Goal: Ask a question: Seek information or help from site administrators or community

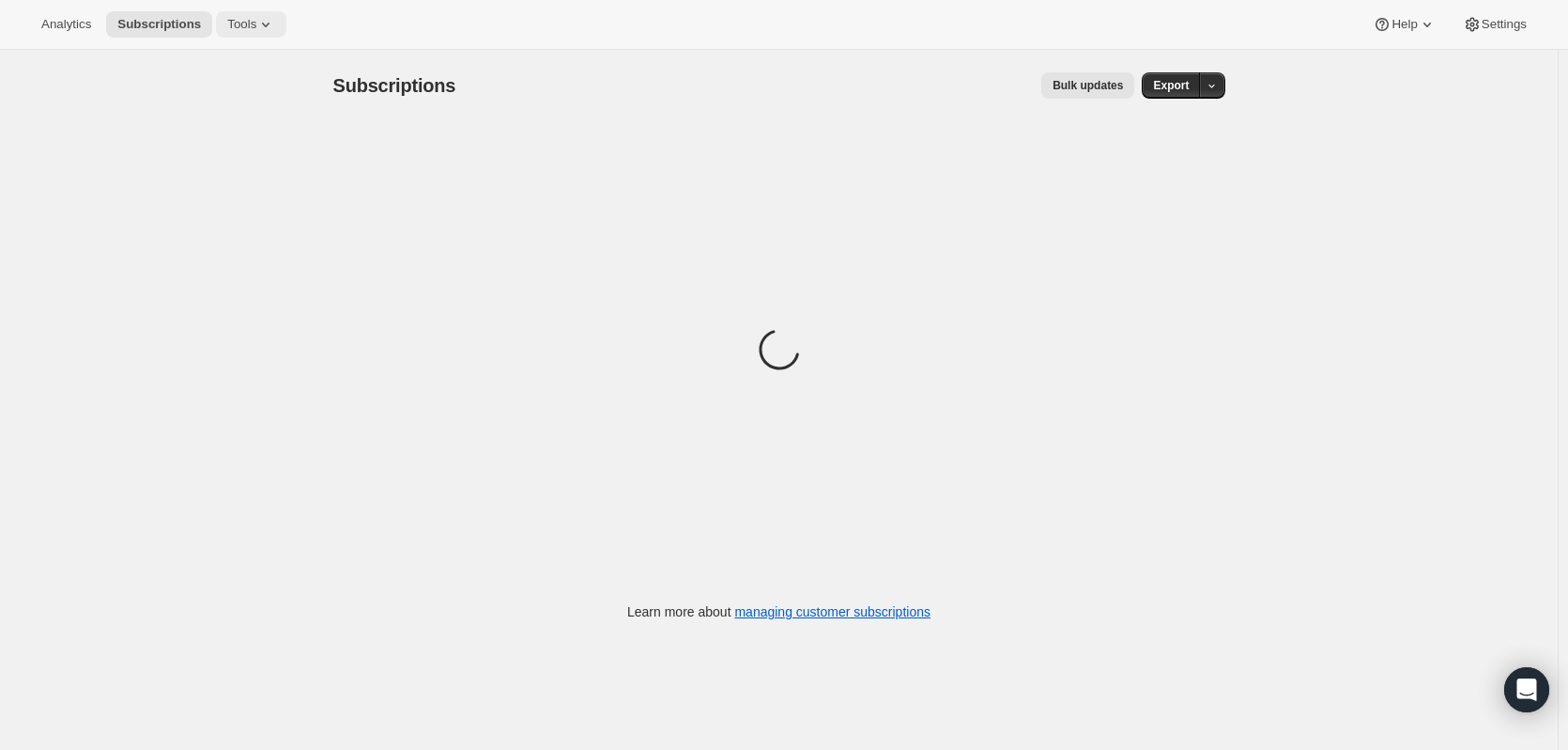
click at [242, 29] on span "Tools" at bounding box center [242, 25] width 29 height 15
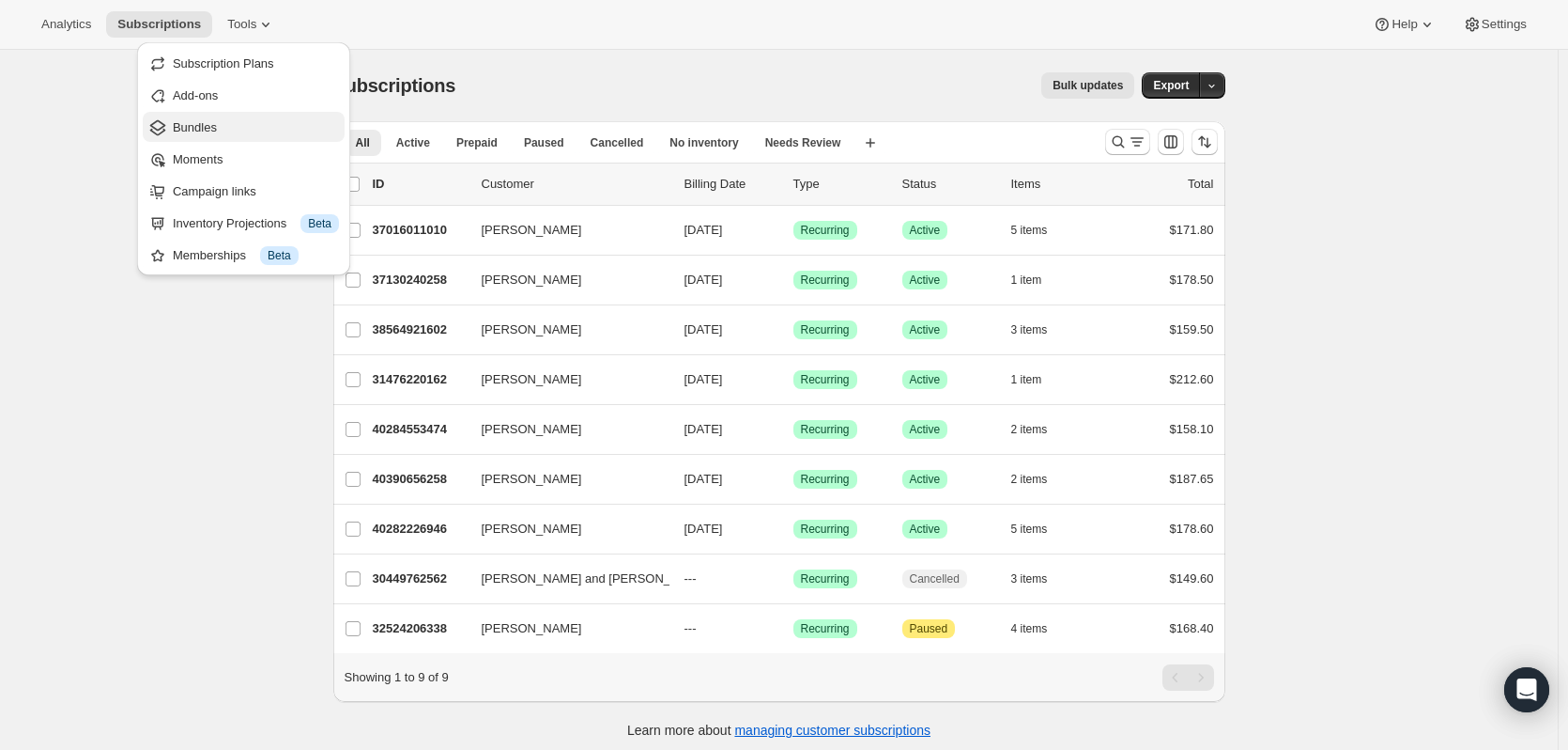
click at [279, 132] on span "Bundles" at bounding box center [256, 128] width 167 height 19
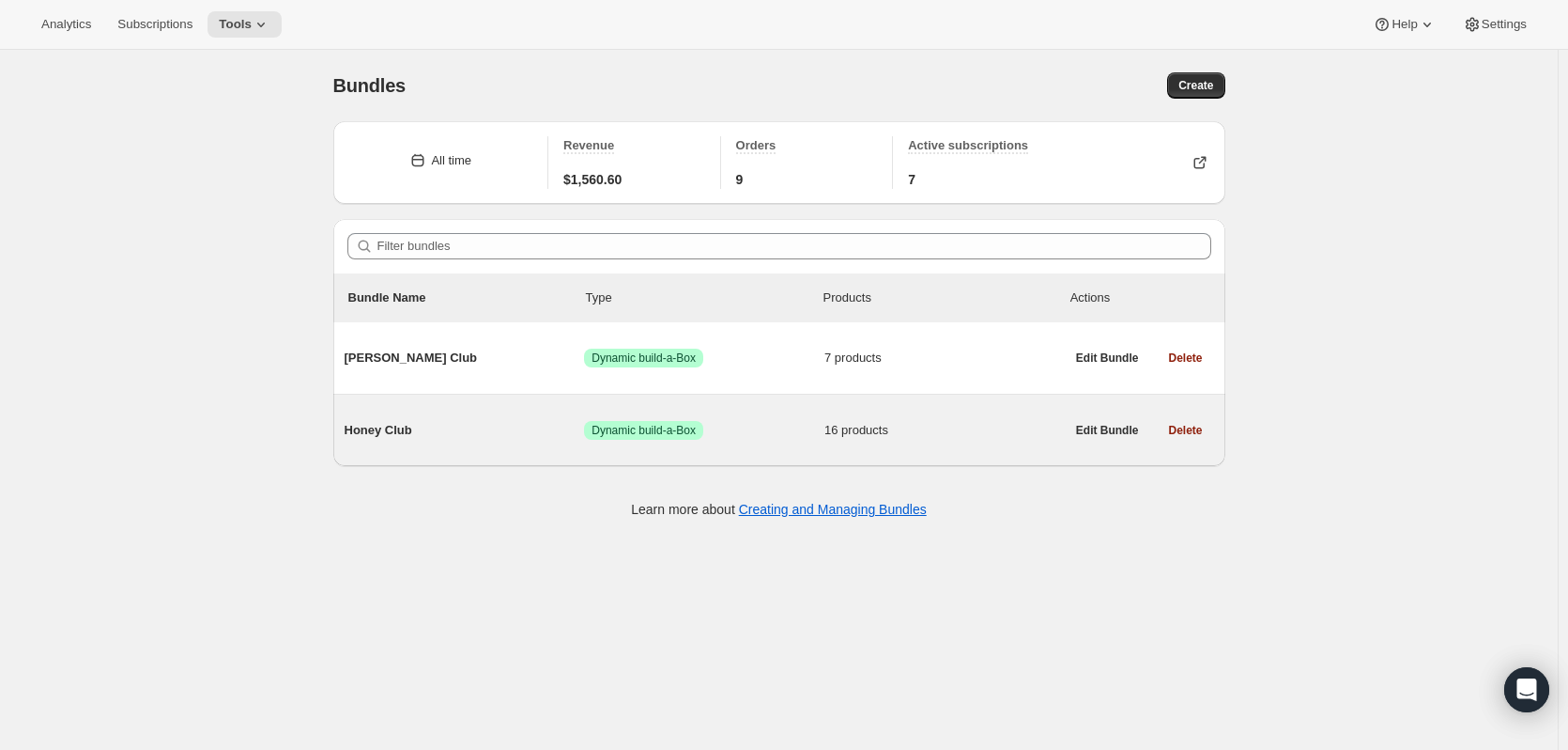
click at [635, 457] on div "Honey Club Success Dynamic build-a-Box 16 products Edit Bundle Delete" at bounding box center [779, 429] width 892 height 71
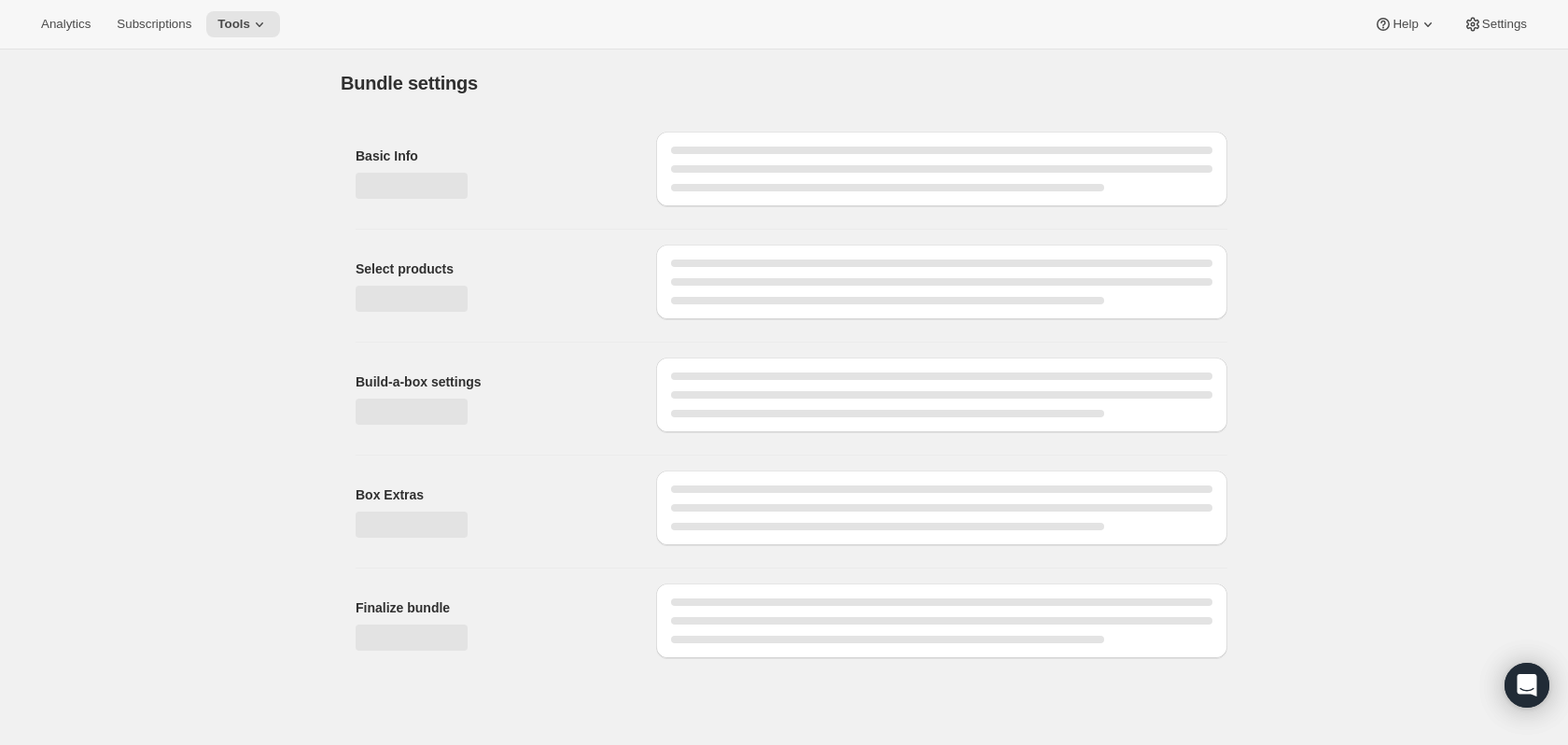
type input "Honey Club"
radio input "true"
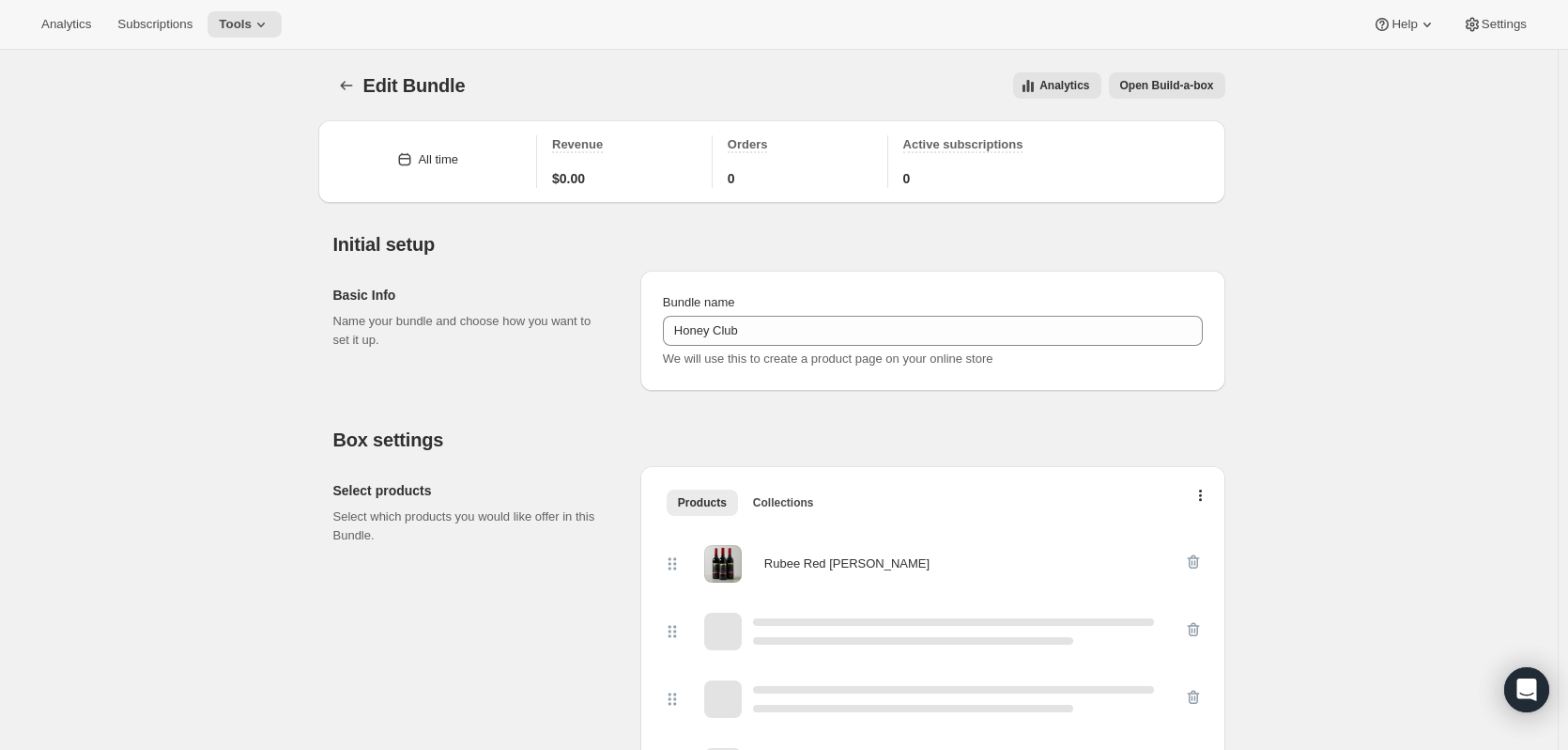
click at [1168, 91] on span "Open Build-a-box" at bounding box center [1166, 86] width 94 height 15
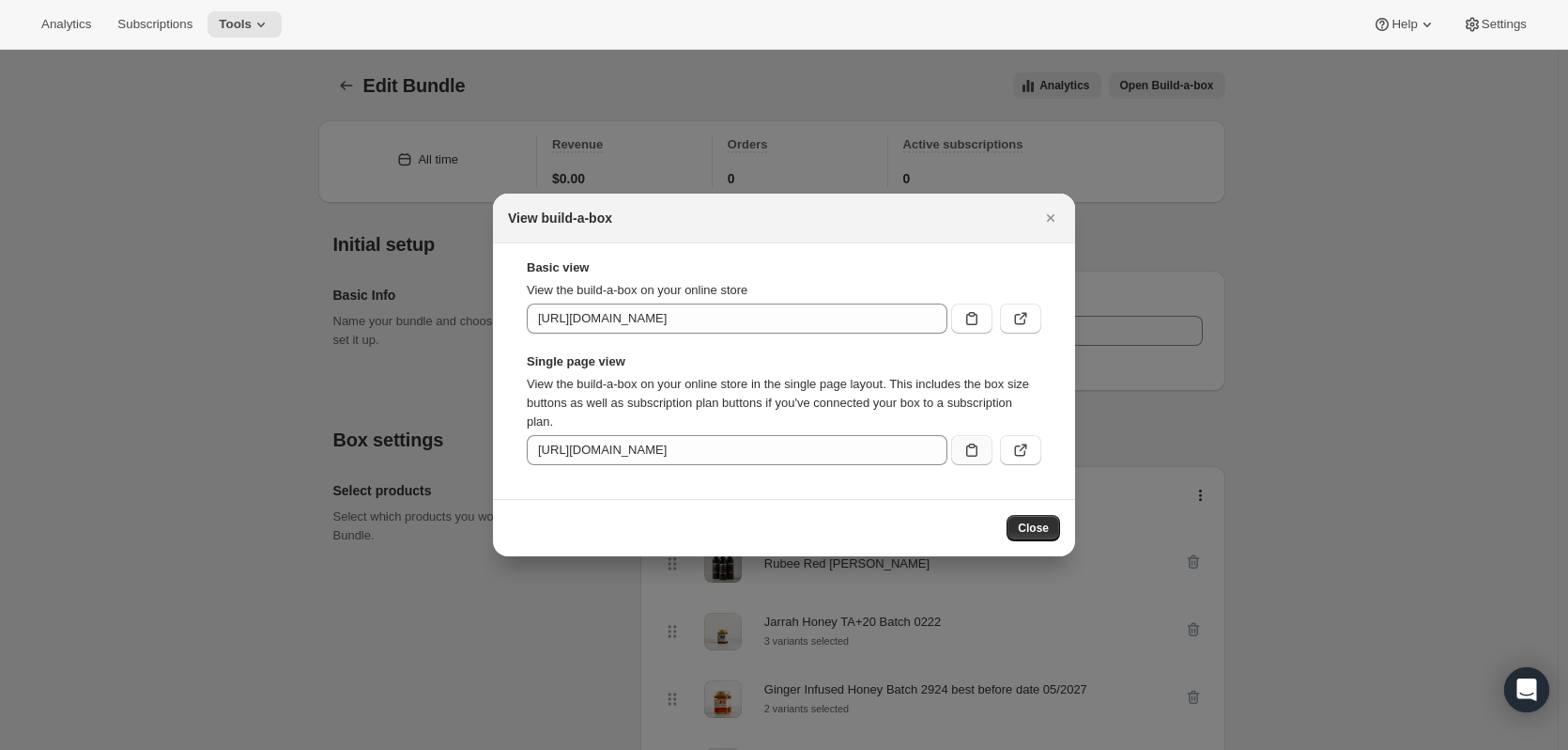
click at [973, 450] on icon ":r5n:" at bounding box center [972, 450] width 19 height 19
click at [1042, 534] on span "Close" at bounding box center [1033, 528] width 31 height 15
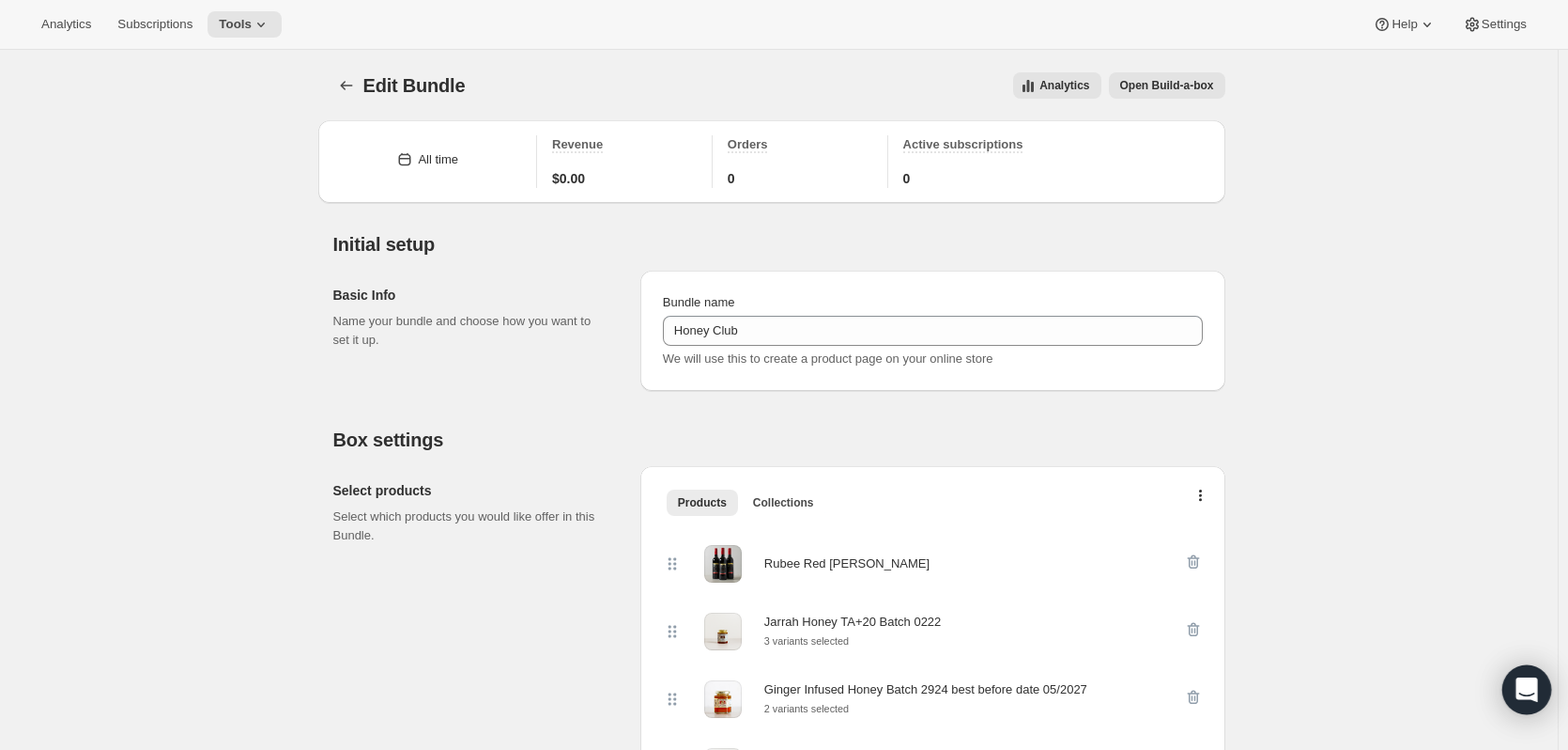
click at [1532, 689] on icon "Open Intercom Messenger" at bounding box center [1526, 690] width 22 height 25
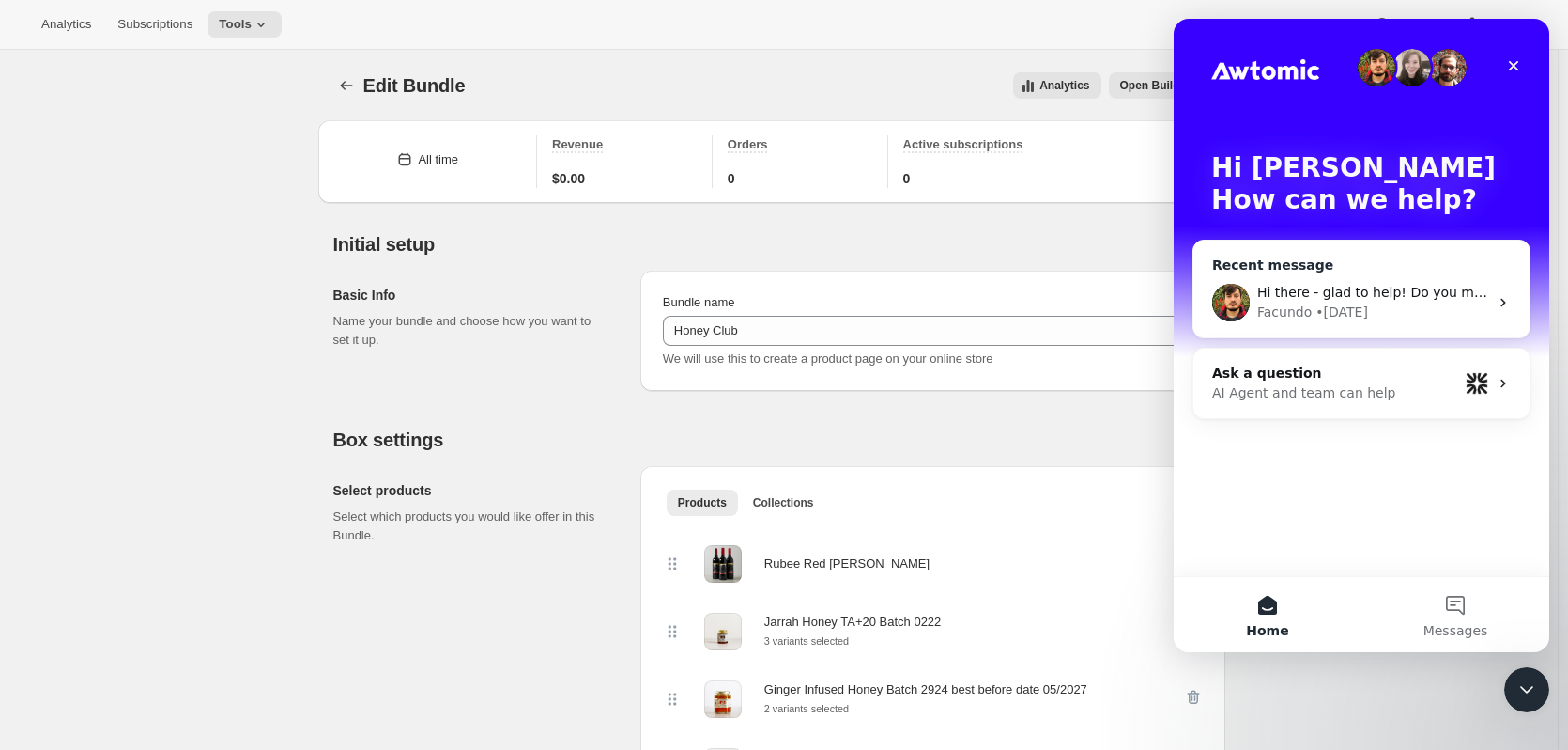
click at [1343, 329] on div "Hi there - glad to help! Do you mean the title and subtitle of the Build a box …" at bounding box center [1361, 302] width 336 height 69
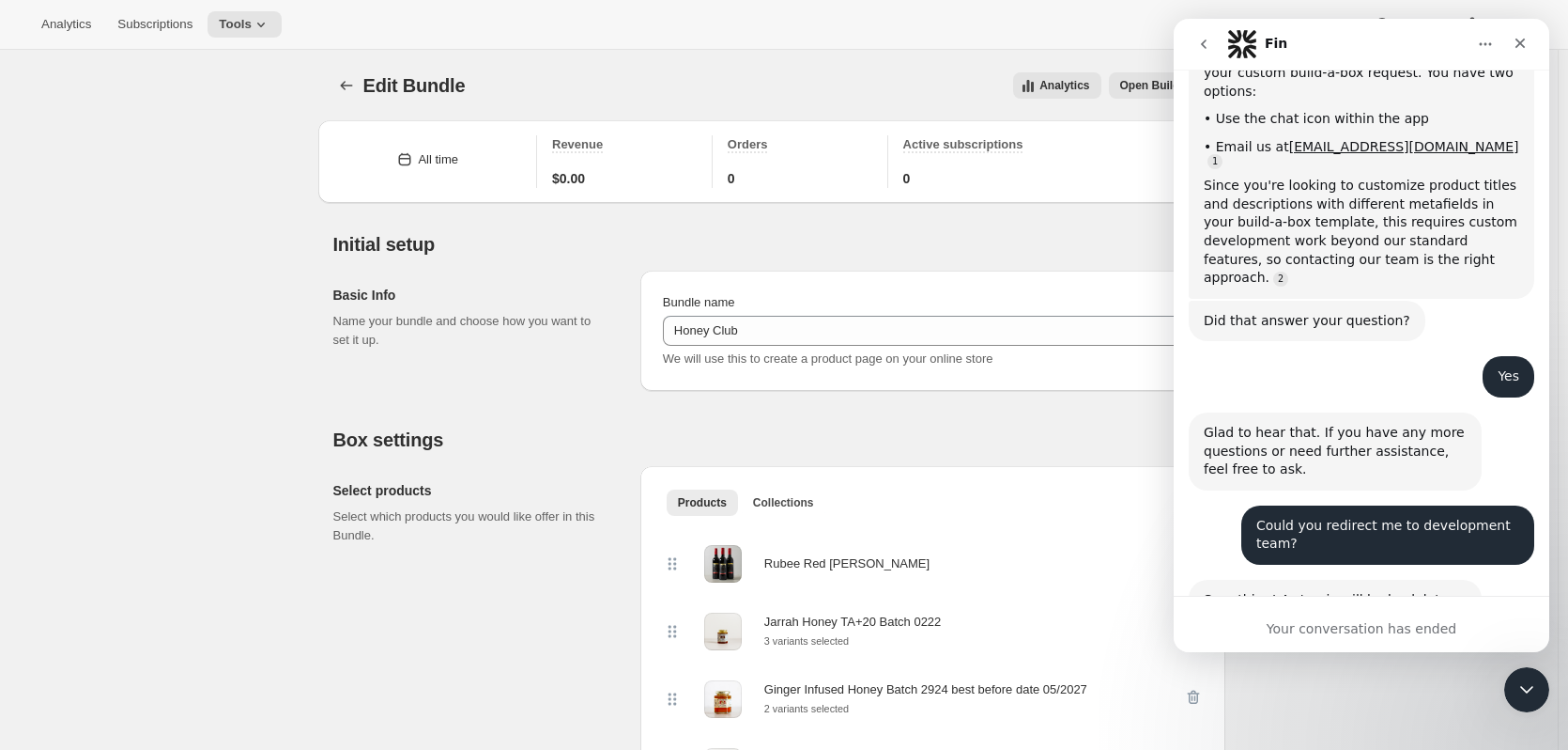
scroll to position [8445, 0]
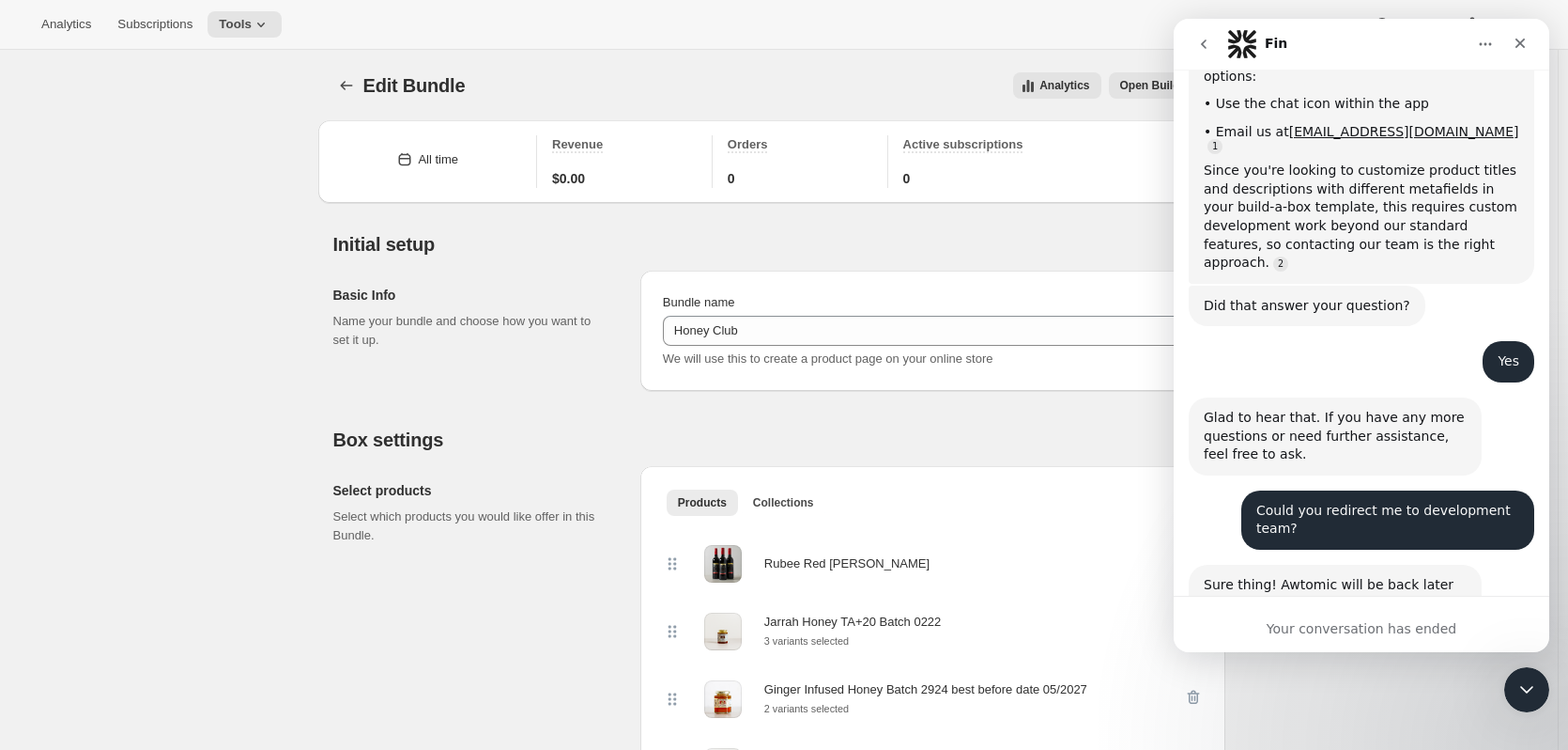
click at [1334, 635] on div "Your conversation has ended" at bounding box center [1362, 628] width 376 height 20
drag, startPoint x: 1337, startPoint y: 624, endPoint x: 1343, endPoint y: 610, distance: 15.2
click at [1339, 618] on div "Your conversation has ended" at bounding box center [1362, 623] width 376 height 56
click at [1343, 609] on div "Your conversation has ended" at bounding box center [1362, 623] width 376 height 56
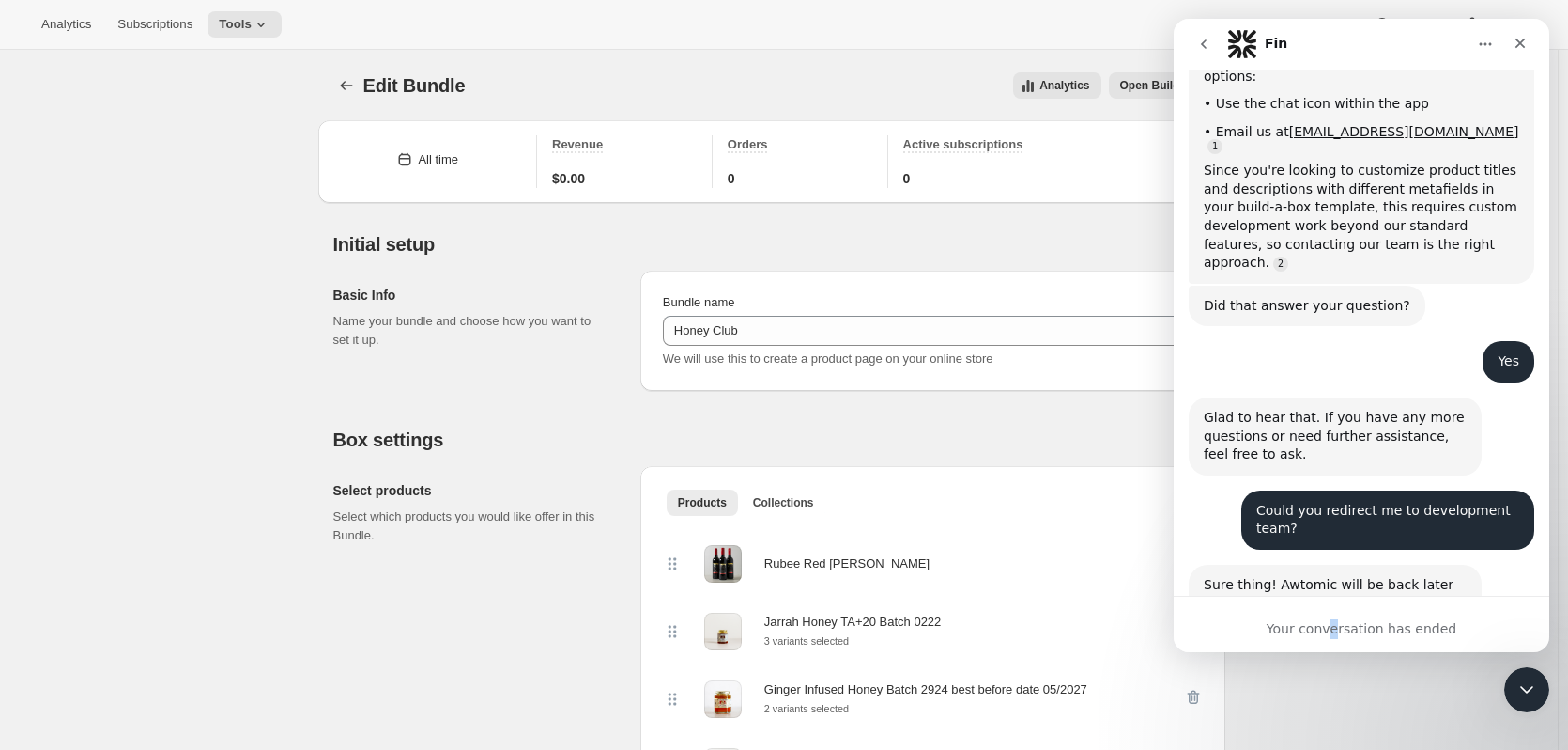
click at [1343, 608] on div "Your conversation has ended" at bounding box center [1362, 623] width 376 height 56
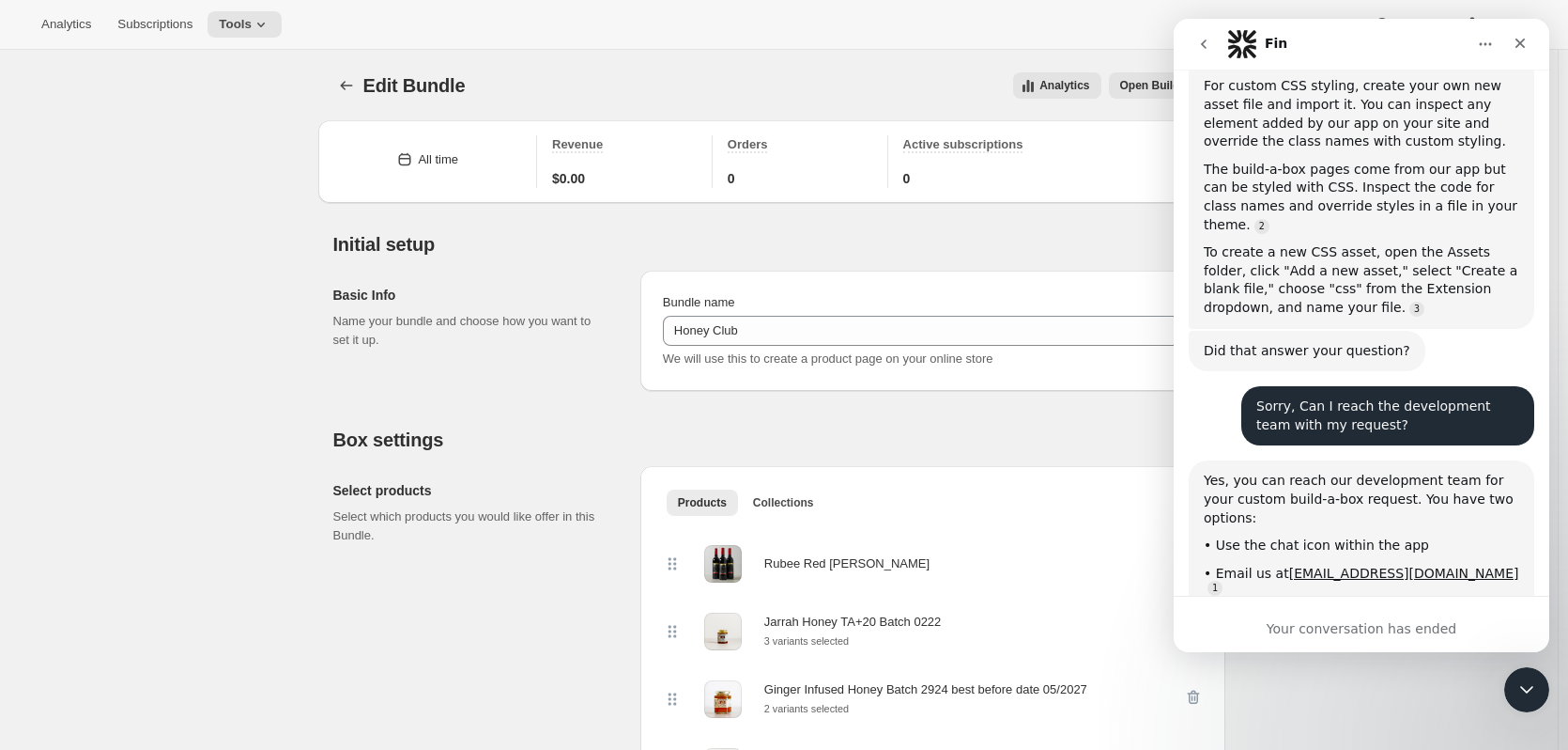
scroll to position [7976, 0]
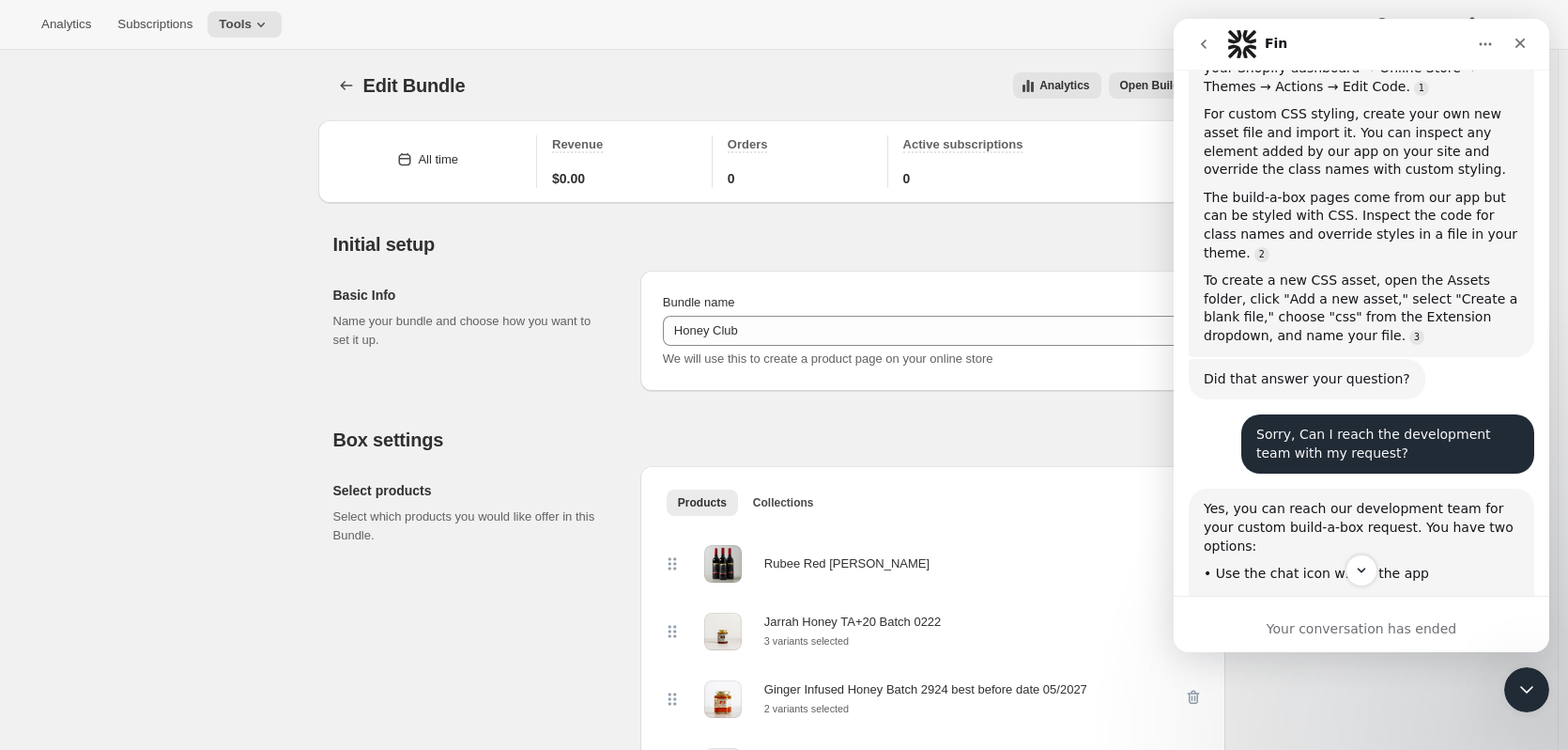
click at [251, 26] on icon at bounding box center [261, 25] width 19 height 19
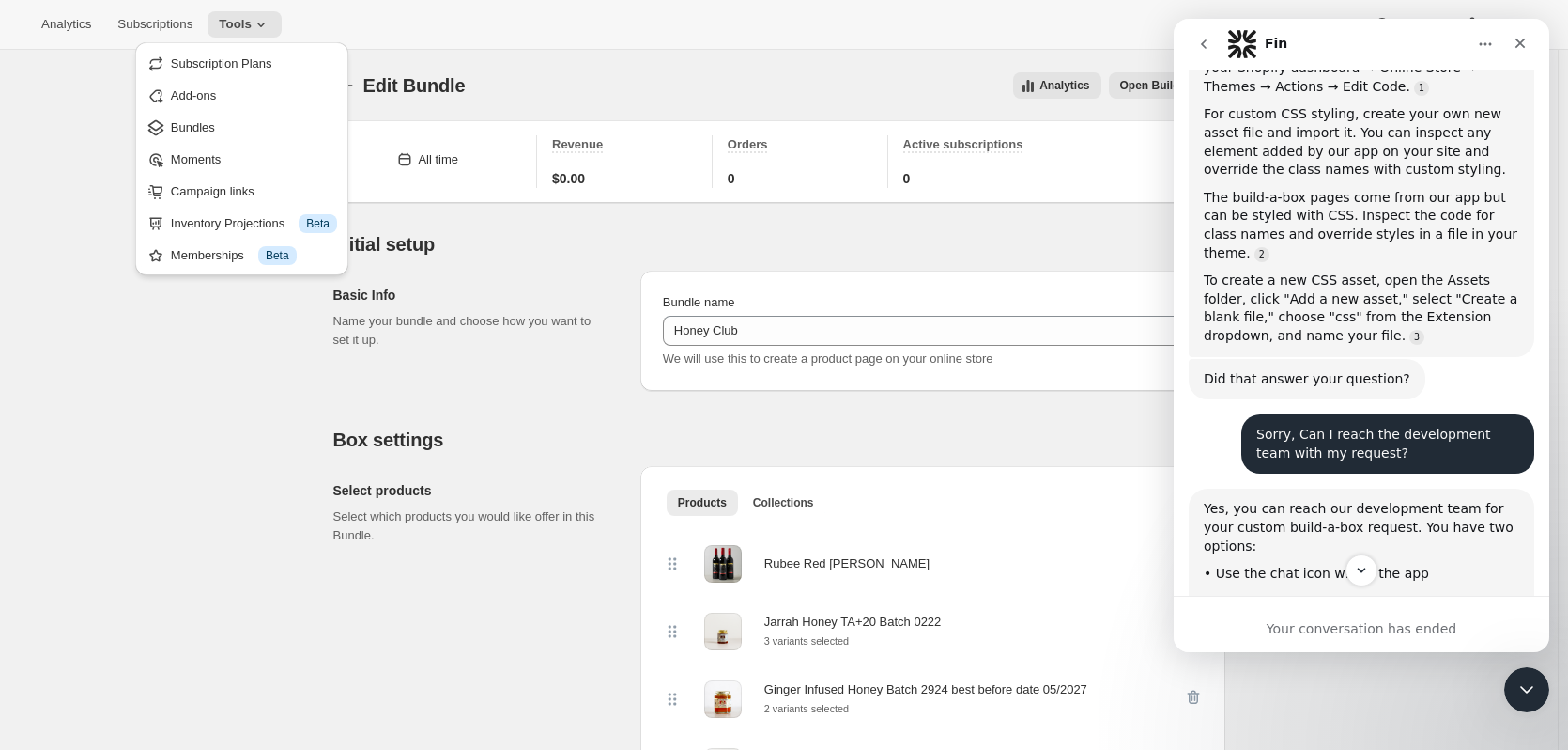
drag, startPoint x: 288, startPoint y: 581, endPoint x: 327, endPoint y: 543, distance: 54.5
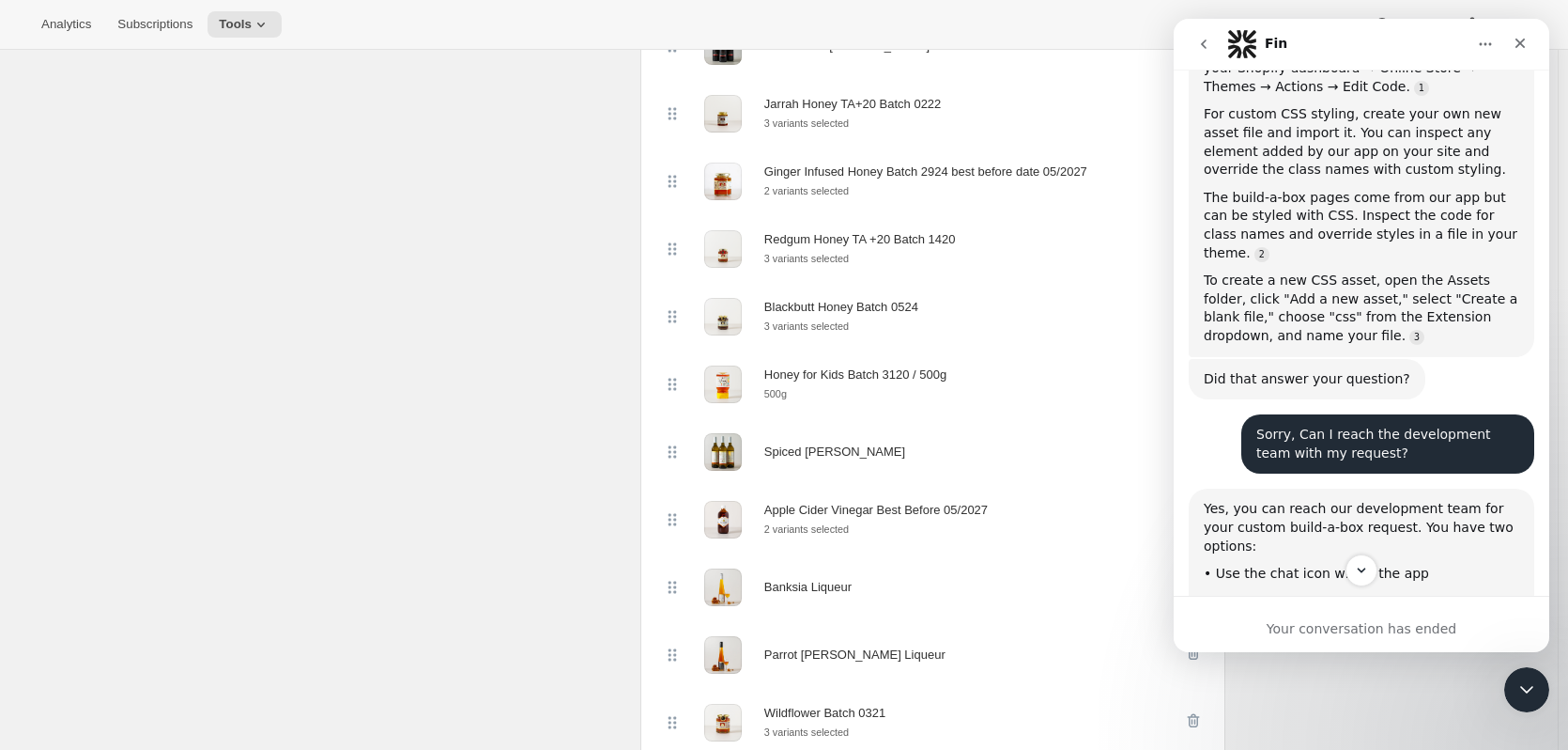
scroll to position [0, 0]
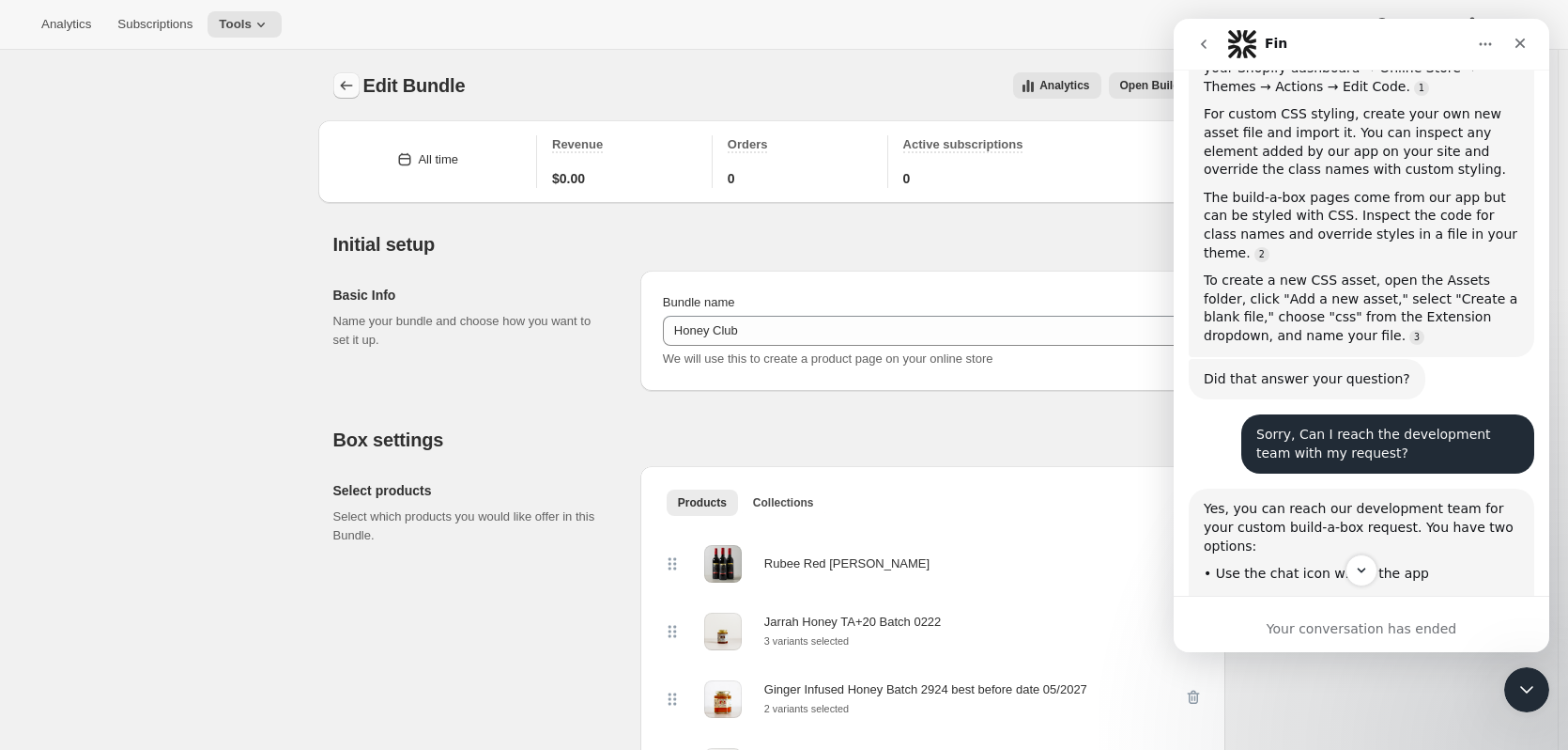
click at [346, 89] on icon "Bundles" at bounding box center [346, 86] width 19 height 19
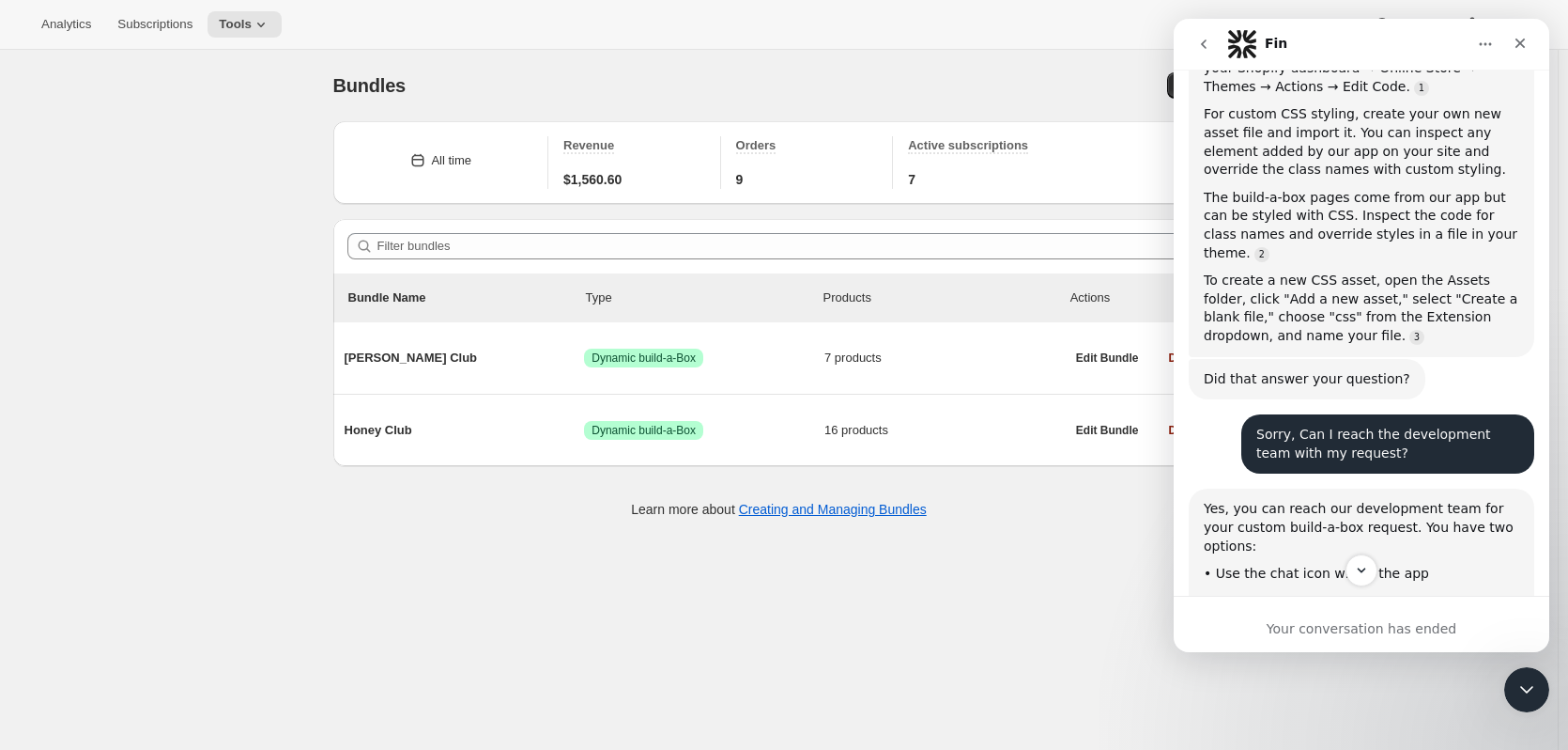
click at [764, 663] on div "Bundles. This page is ready Bundles Create All time Revenue $1,560.60 Orders 9 …" at bounding box center [778, 424] width 1558 height 750
click at [241, 28] on span "Tools" at bounding box center [235, 25] width 33 height 15
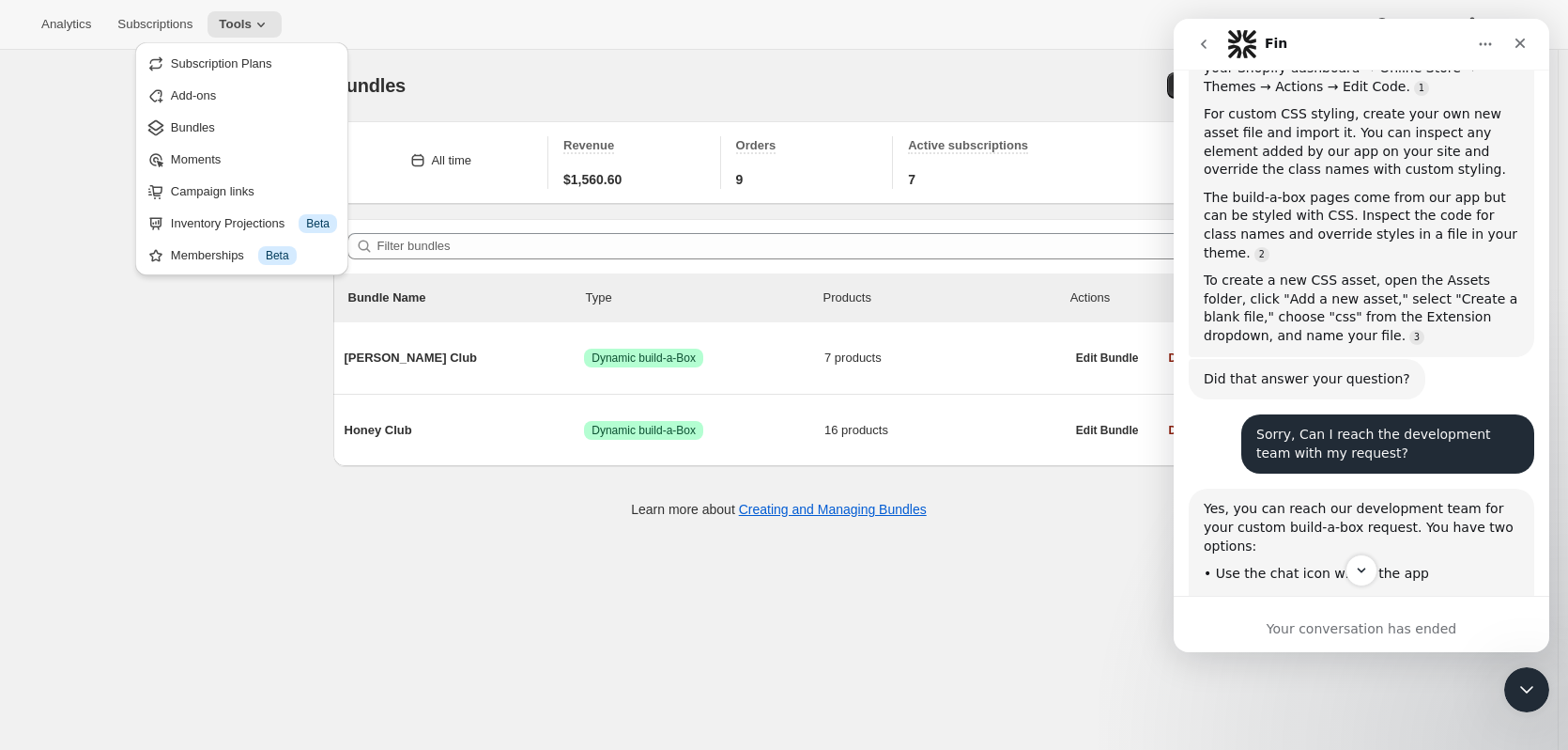
click at [21, 474] on div "Bundles. This page is ready Bundles Create All time Revenue $1,560.60 Orders 9 …" at bounding box center [778, 424] width 1558 height 750
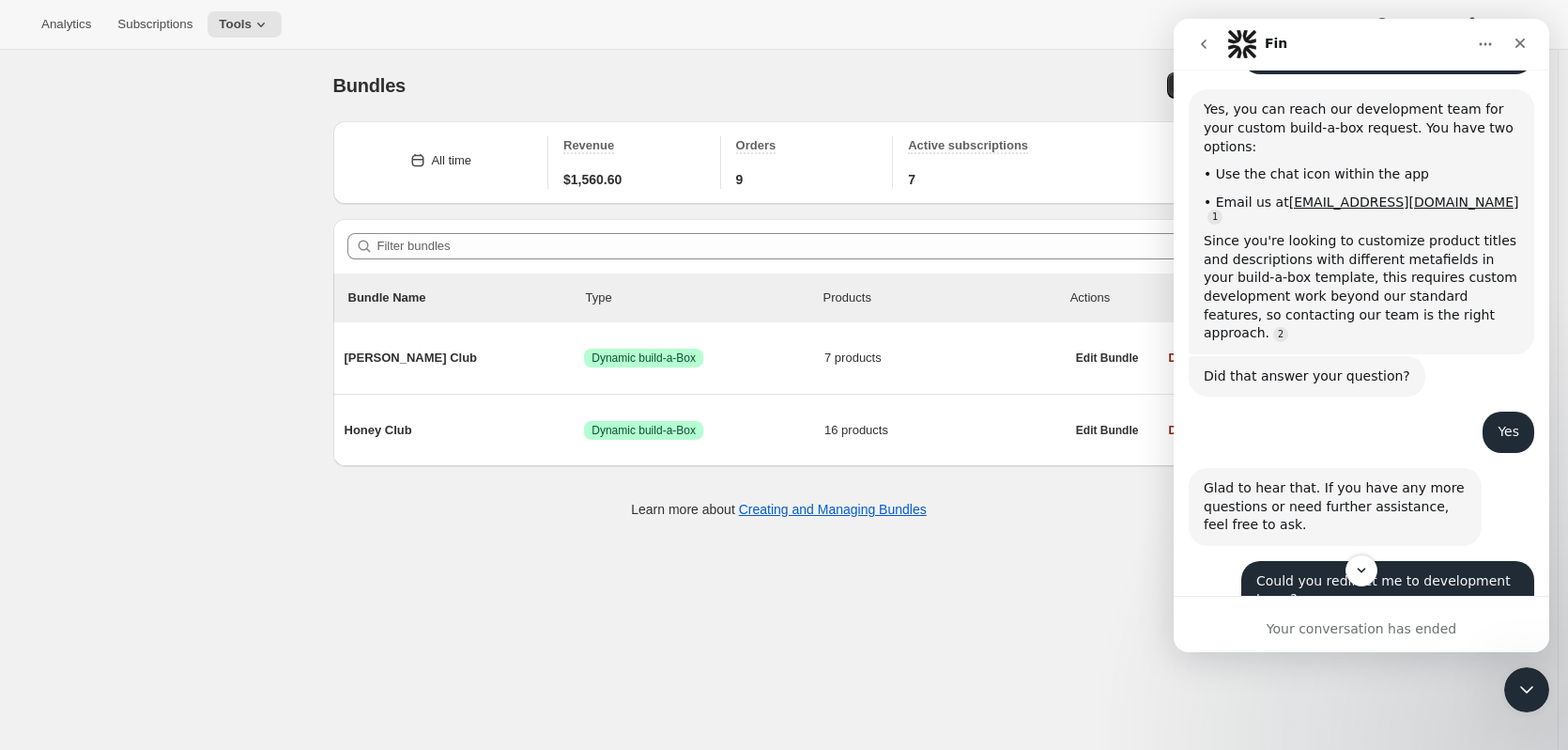
scroll to position [8445, 0]
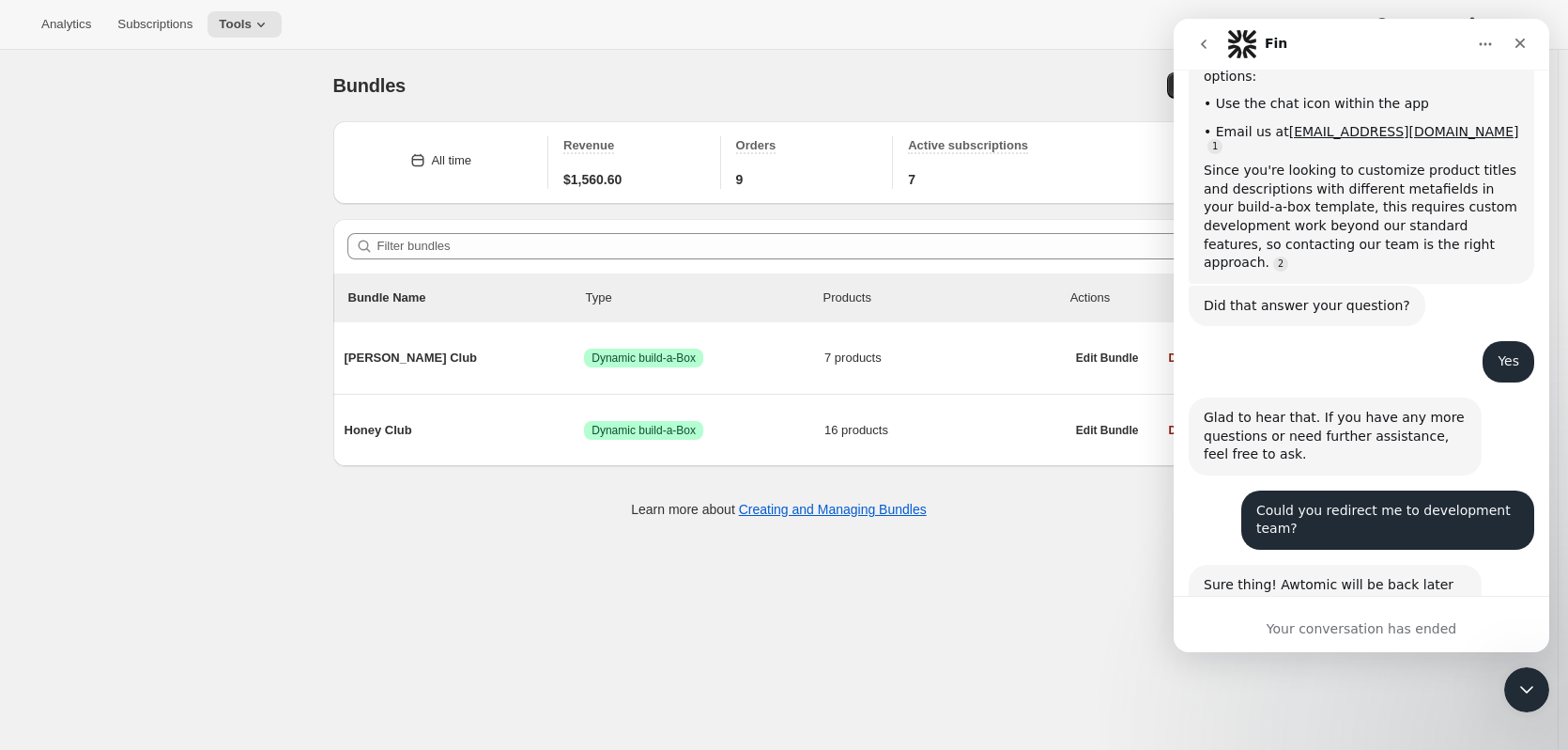
click at [1528, 678] on div "Close Intercom Messenger" at bounding box center [1526, 689] width 45 height 45
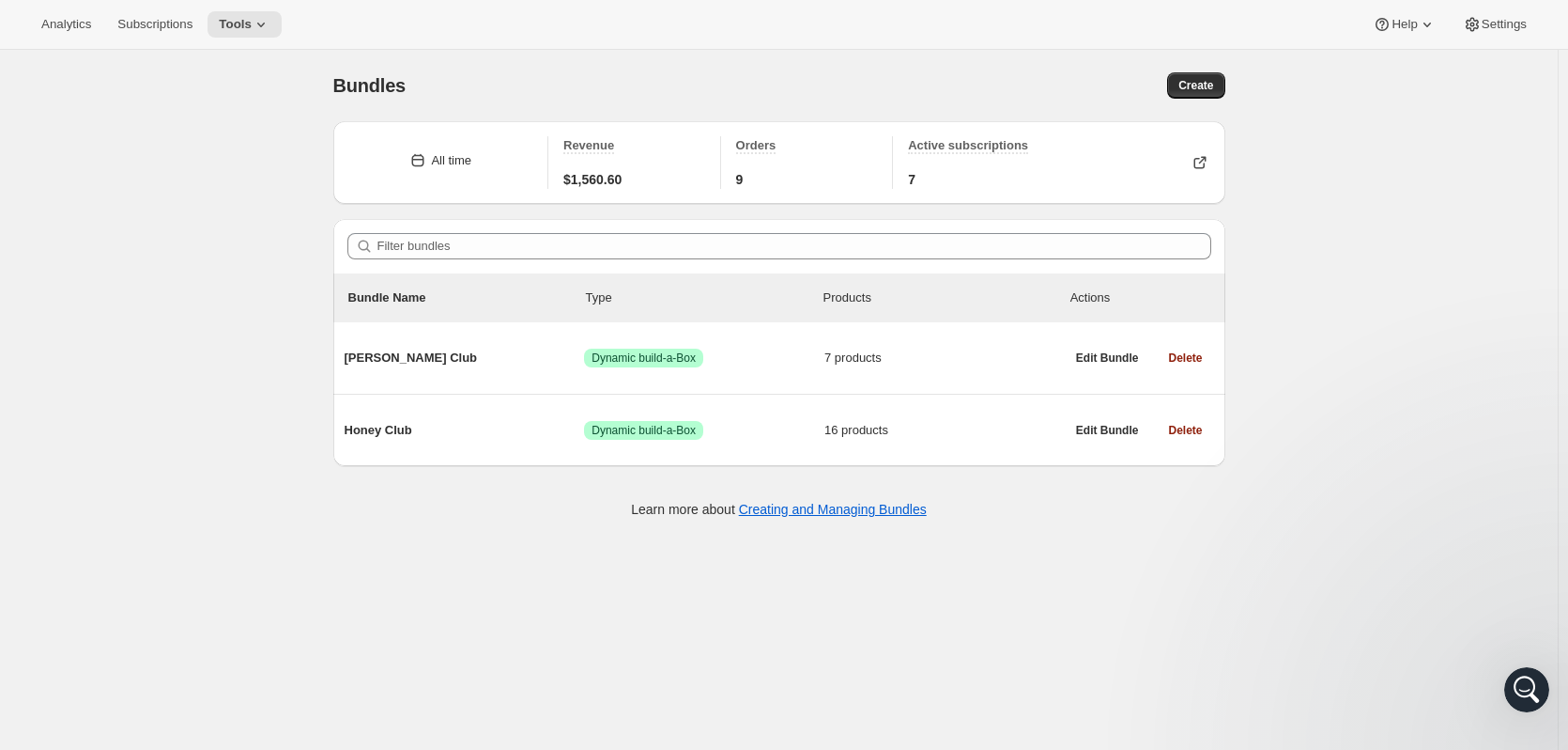
scroll to position [7624, 0]
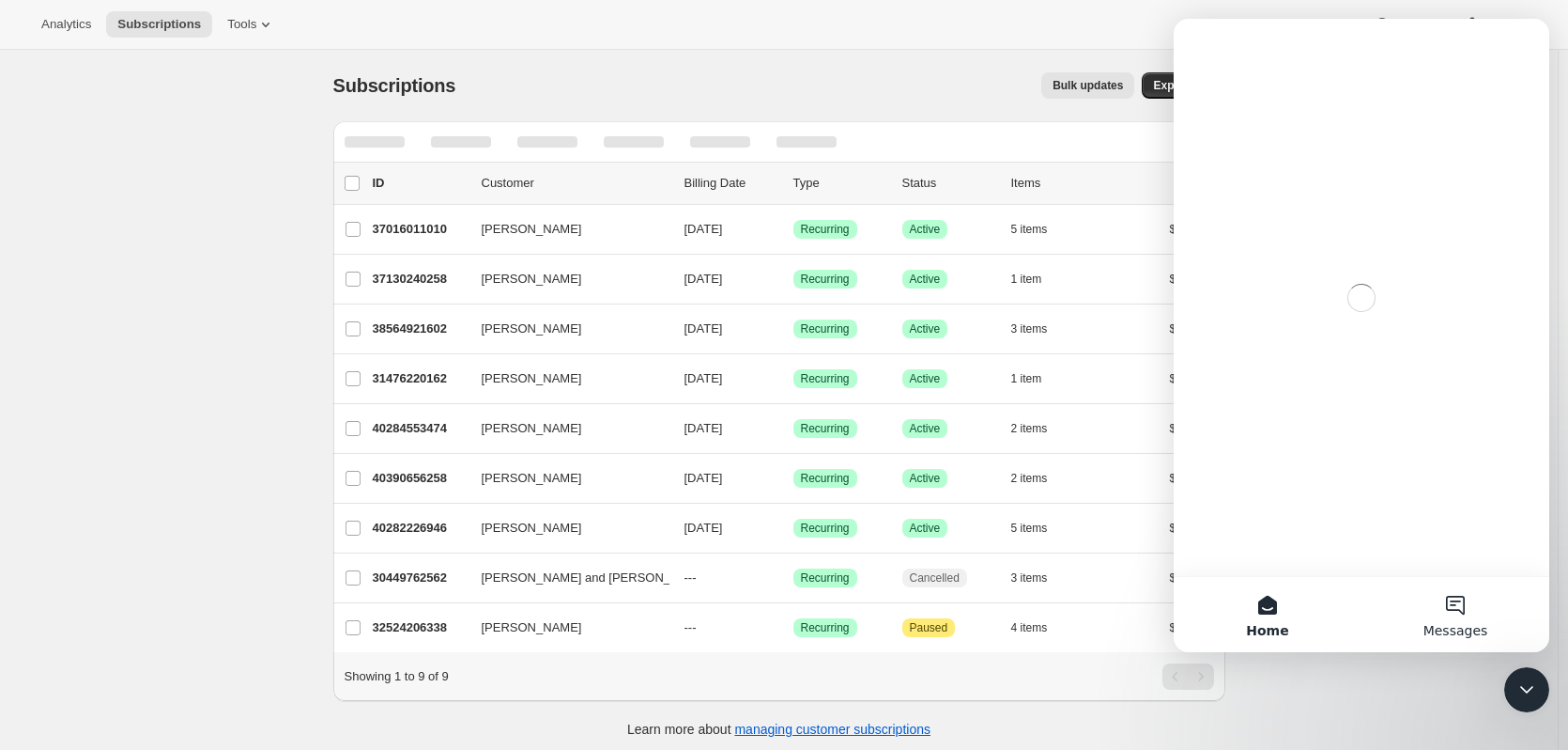
click at [1473, 609] on button "Messages" at bounding box center [1455, 614] width 187 height 75
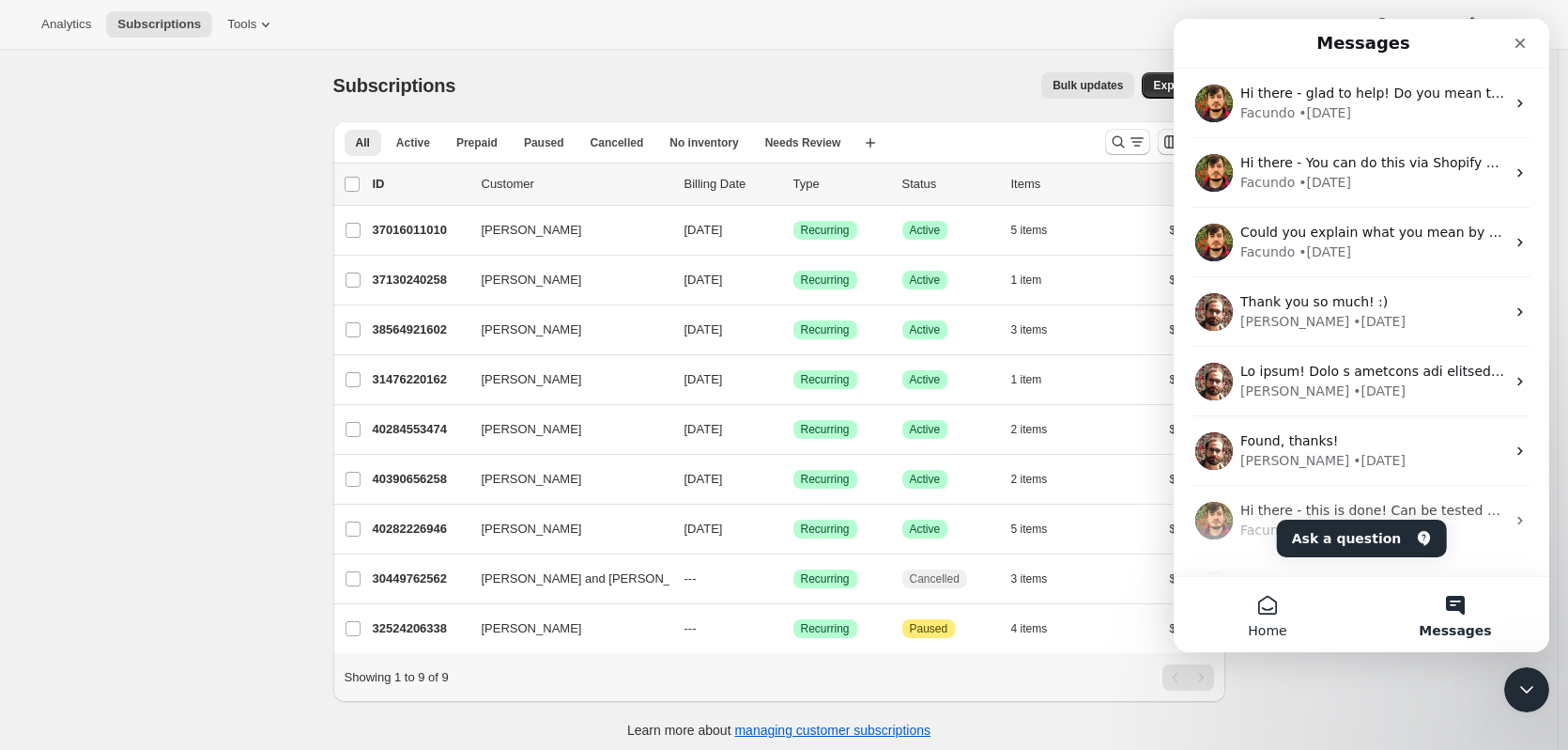
click at [1257, 607] on button "Home" at bounding box center [1267, 614] width 187 height 75
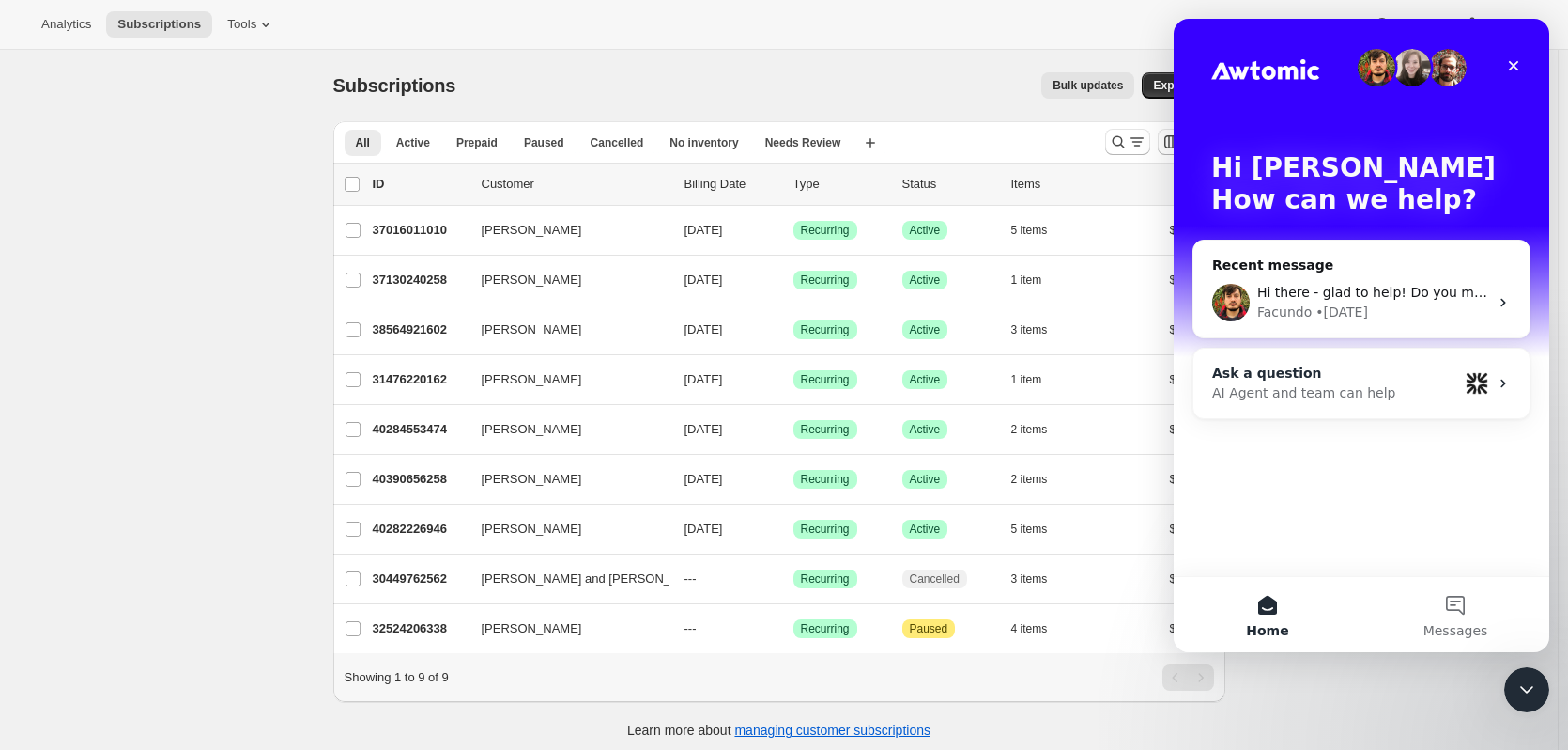
click at [1350, 413] on div "Ask a question AI Agent and team can help" at bounding box center [1361, 383] width 336 height 69
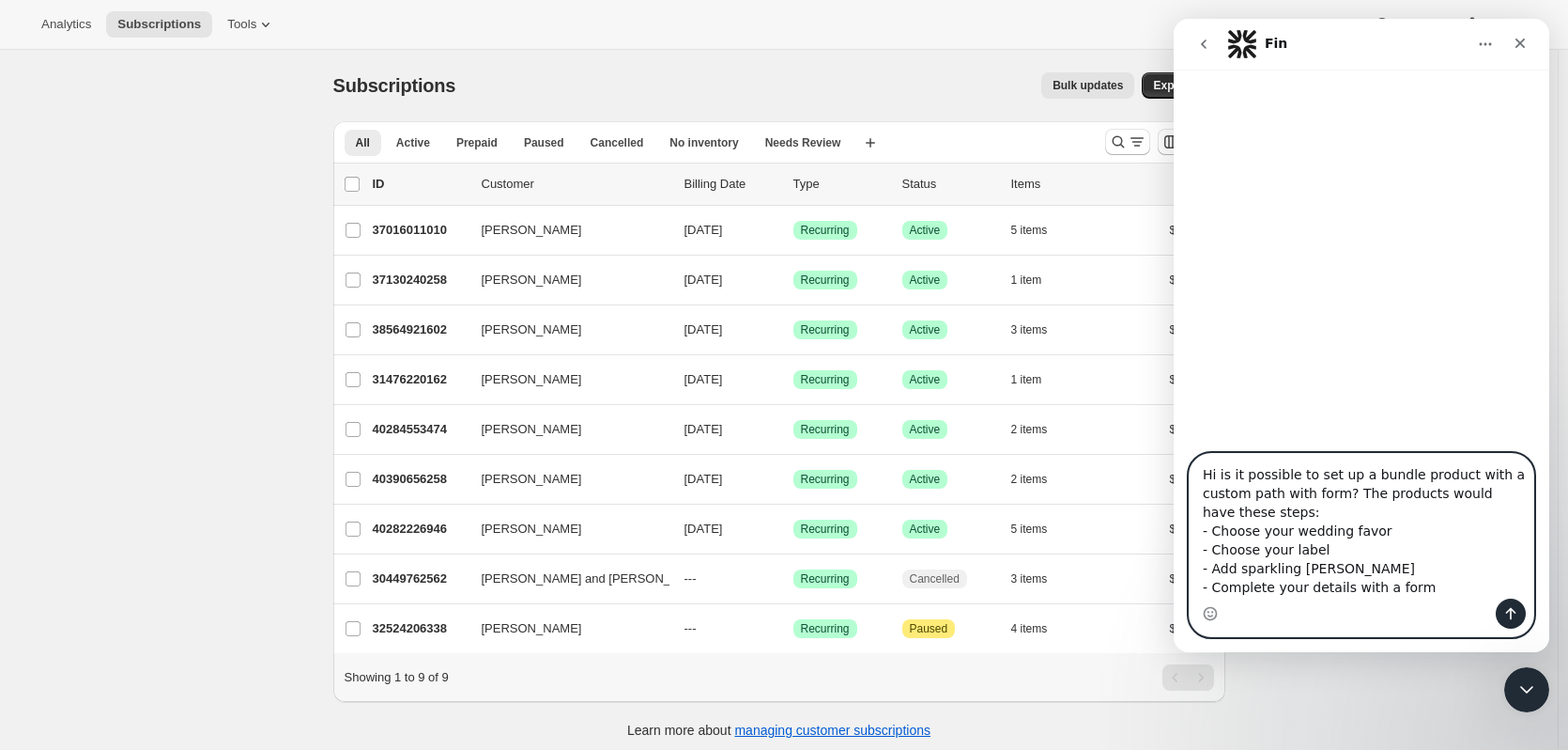
type textarea "Hi is it possible to set up a bundle product with a custom path with form? The …"
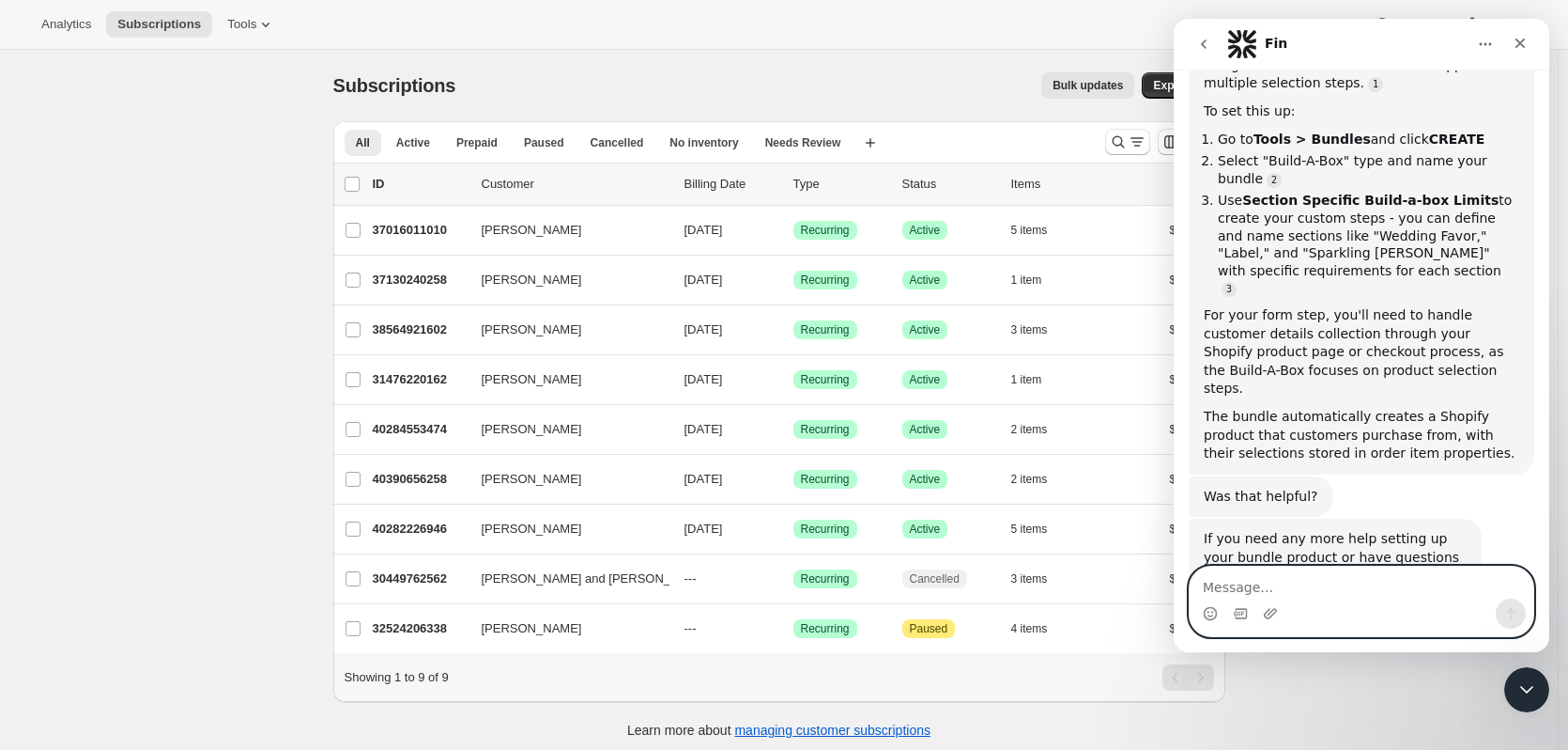
scroll to position [207, 0]
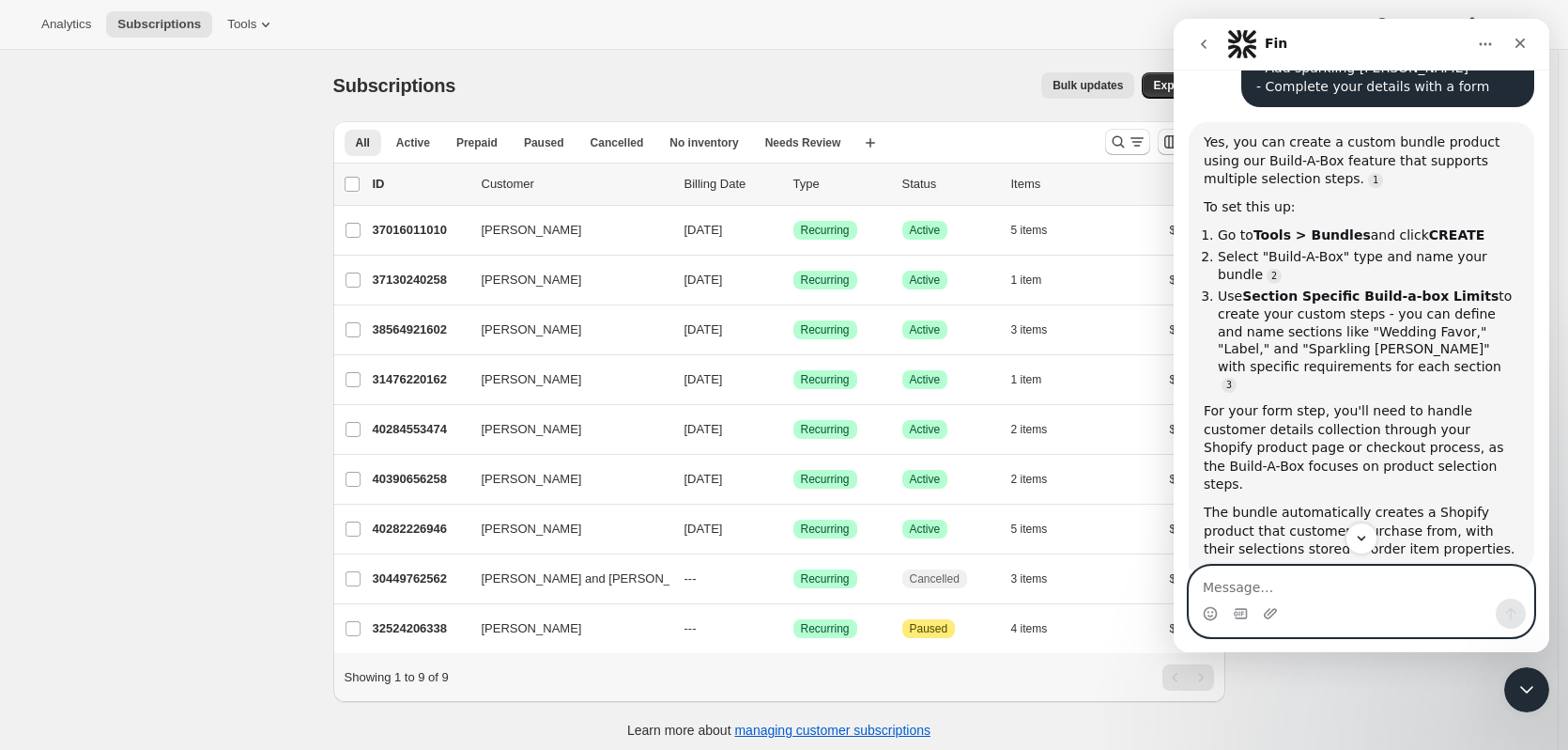
click at [1370, 573] on textarea "Message…" at bounding box center [1361, 582] width 343 height 32
type textarea "I am trying to understand how to include the form and the note in order to conn…"
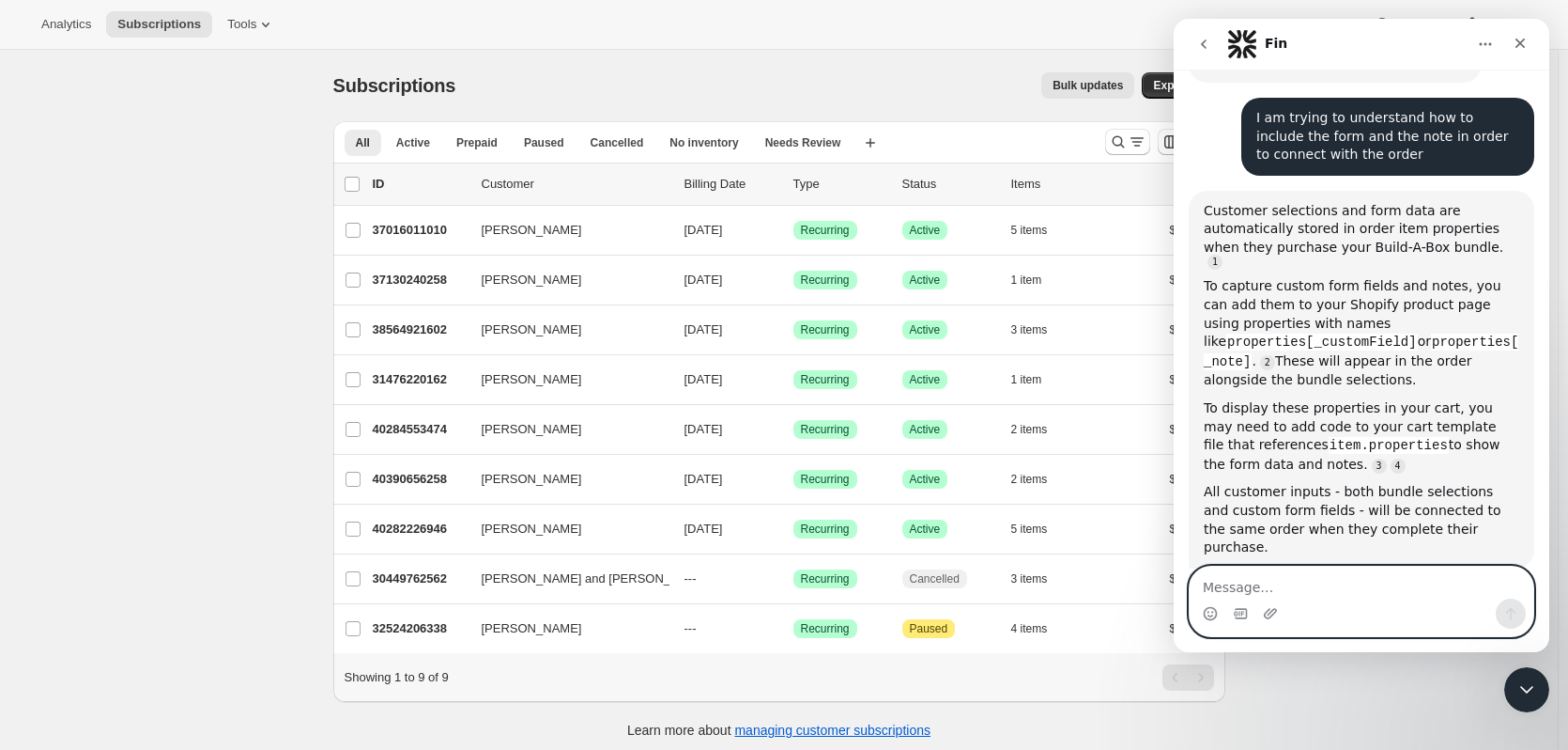
scroll to position [897, 0]
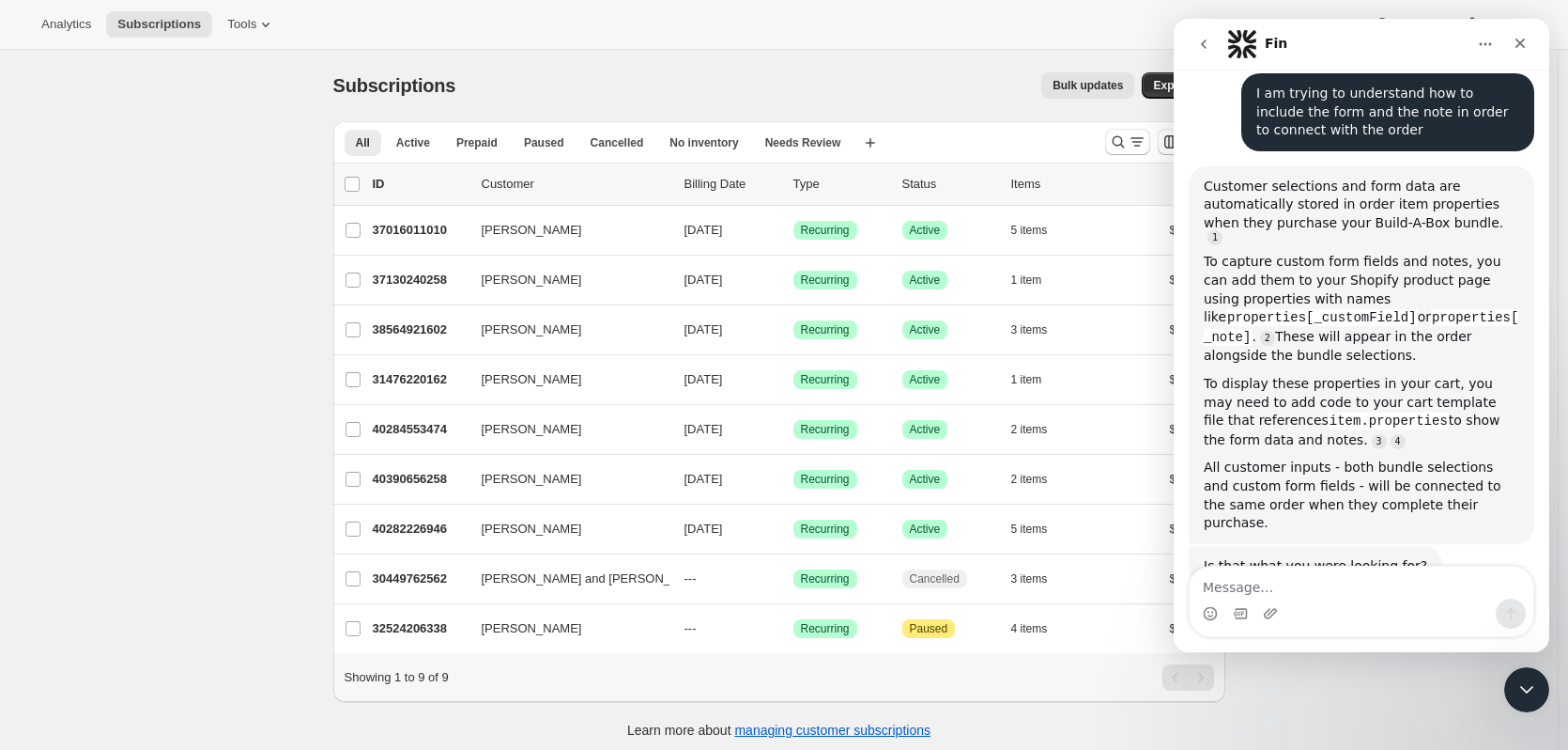
drag, startPoint x: 1249, startPoint y: 427, endPoint x: 1211, endPoint y: 453, distance: 46.0
drag, startPoint x: 37, startPoint y: 434, endPoint x: 212, endPoint y: 385, distance: 181.7
click at [212, 385] on div "Subscriptions. This page is ready Subscriptions Bulk updates More actions Bulk …" at bounding box center [778, 424] width 1558 height 750
click at [238, 14] on button "Tools" at bounding box center [251, 25] width 70 height 27
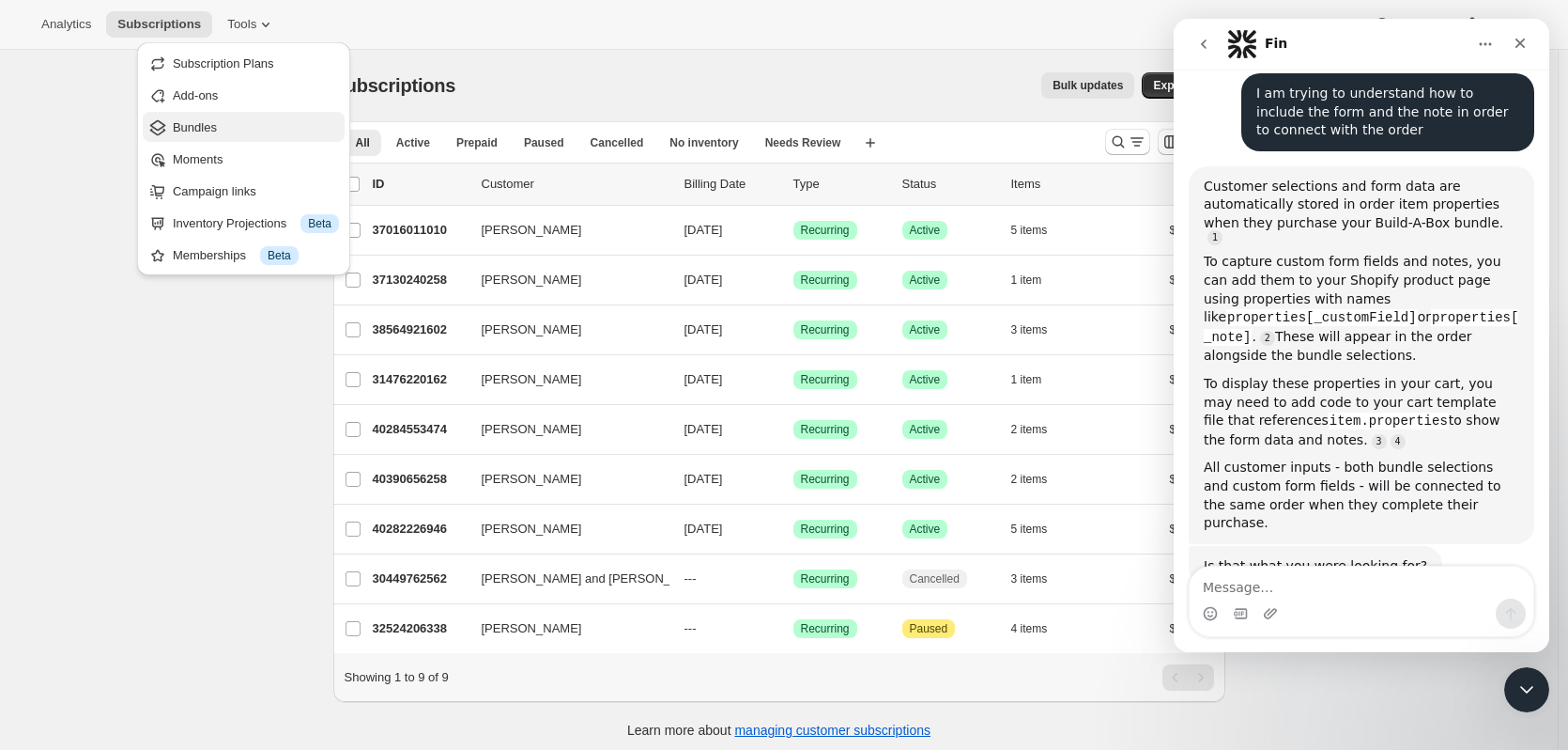
click at [252, 133] on span "Bundles" at bounding box center [256, 128] width 167 height 19
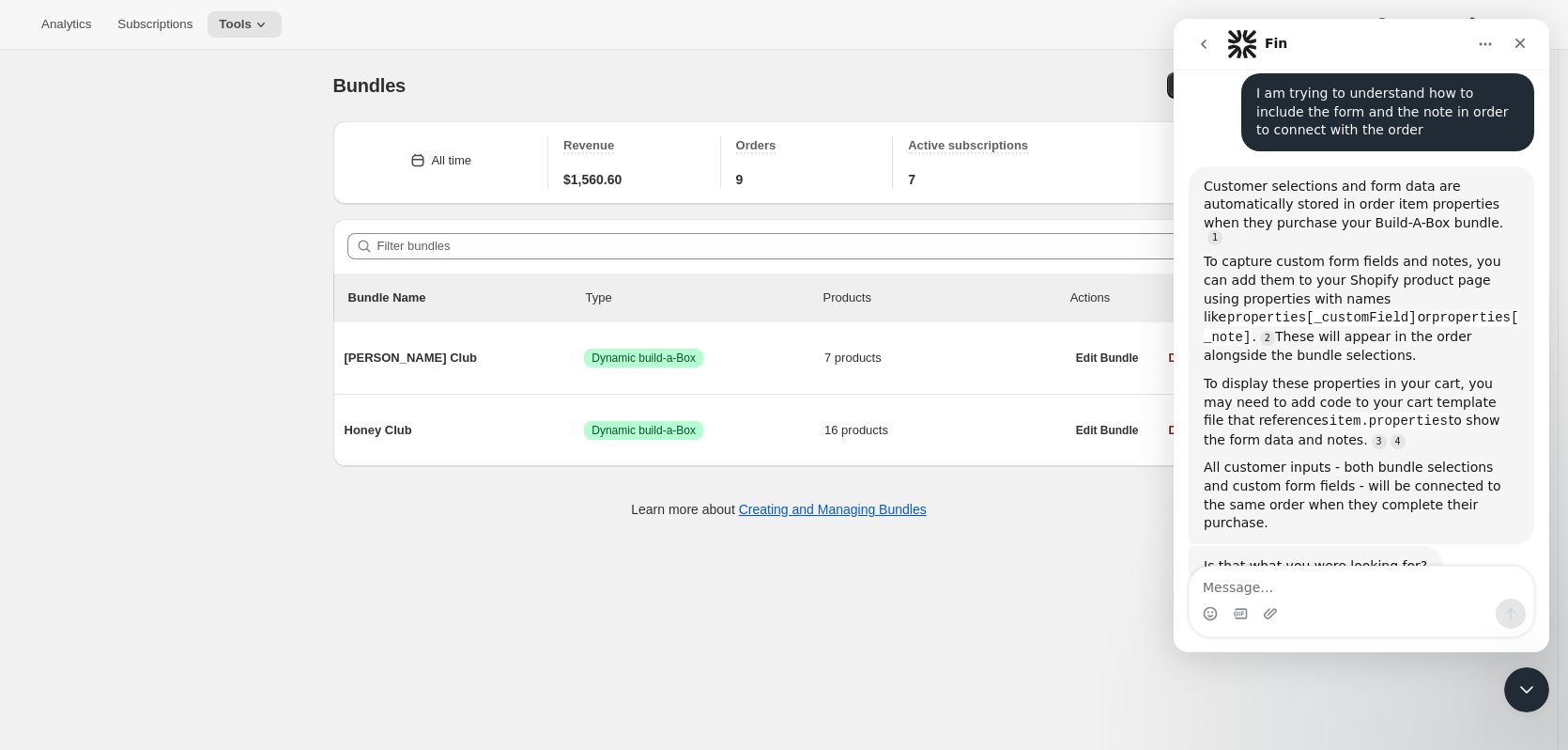
click at [394, 319] on div "Bundle Name Type Products Actions" at bounding box center [779, 297] width 892 height 49
click at [350, 294] on div "Bundle Name Type Products Actions" at bounding box center [779, 298] width 870 height 27
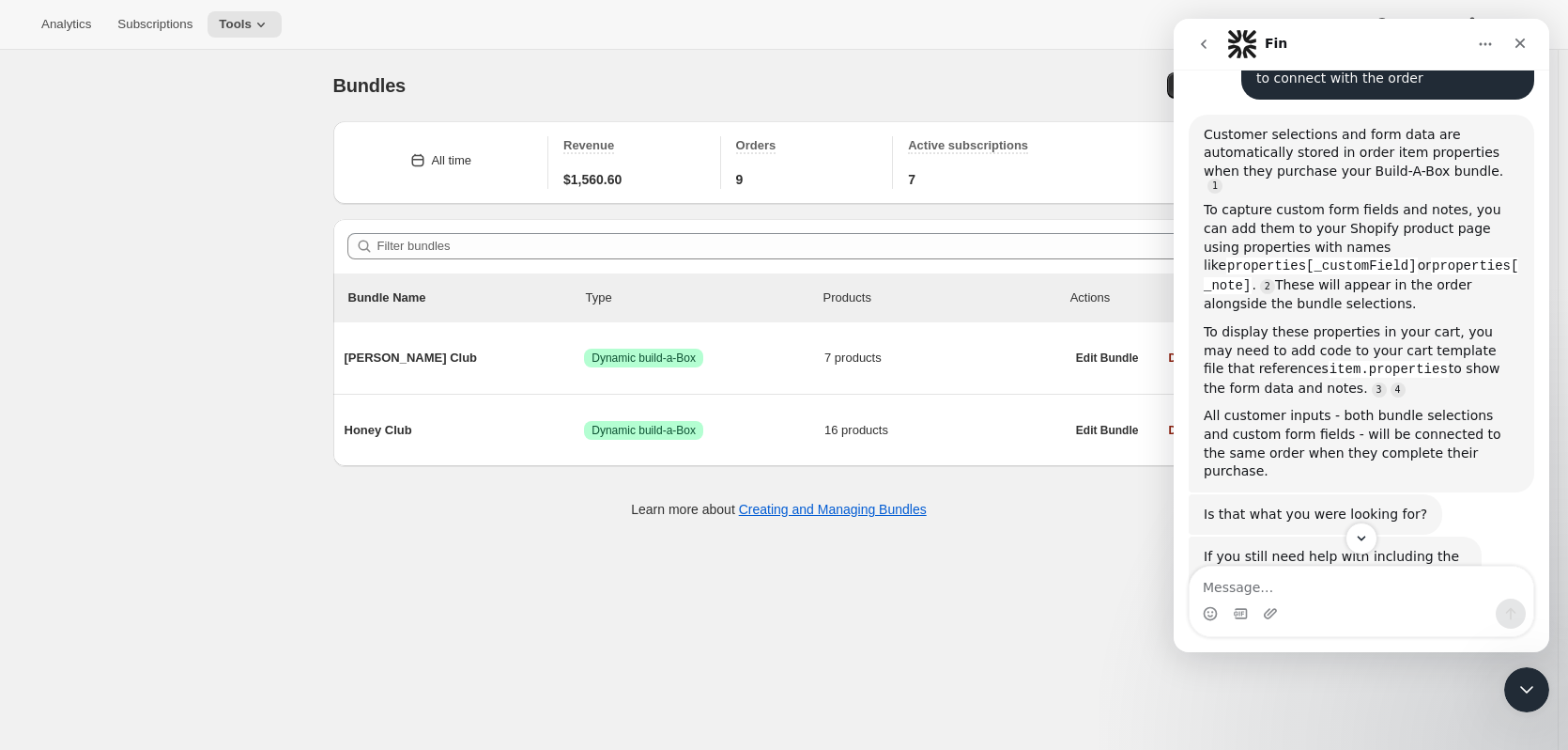
click at [201, 194] on div "Bundles. This page is ready Bundles Create All time Revenue $1,560.60 Orders 9 …" at bounding box center [778, 424] width 1558 height 750
